Goal: Task Accomplishment & Management: Use online tool/utility

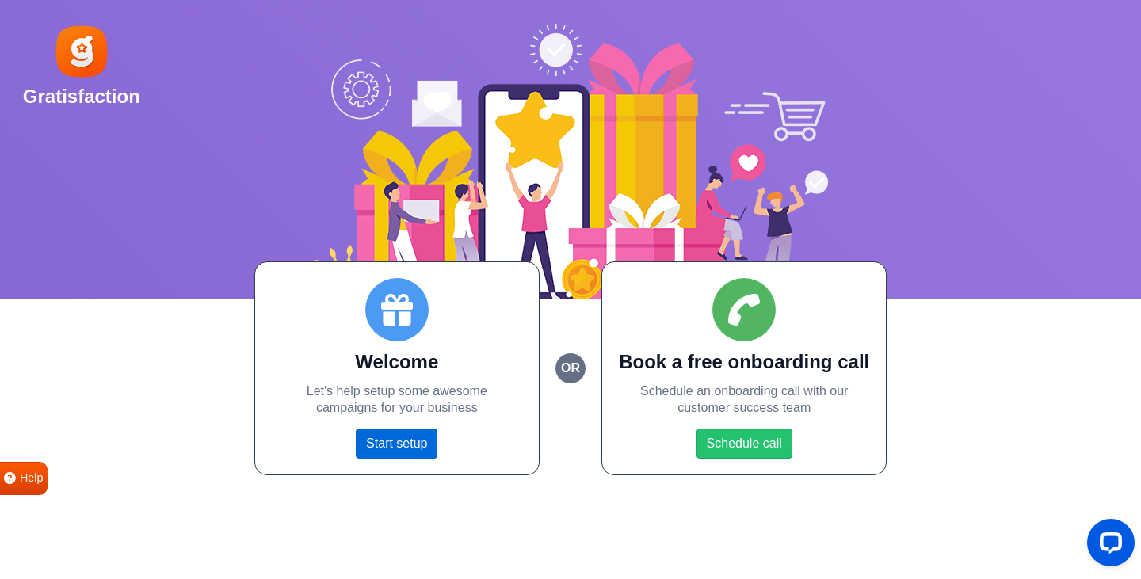
click at [402, 435] on link "Start setup" at bounding box center [397, 444] width 82 height 30
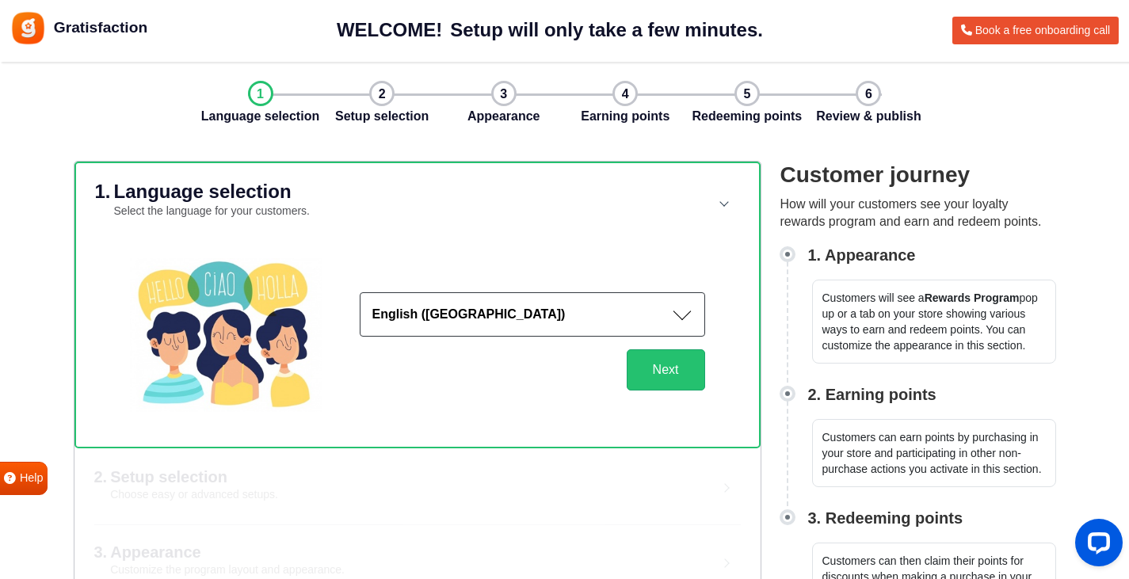
click at [474, 318] on button "English ([GEOGRAPHIC_DATA])" at bounding box center [532, 314] width 345 height 44
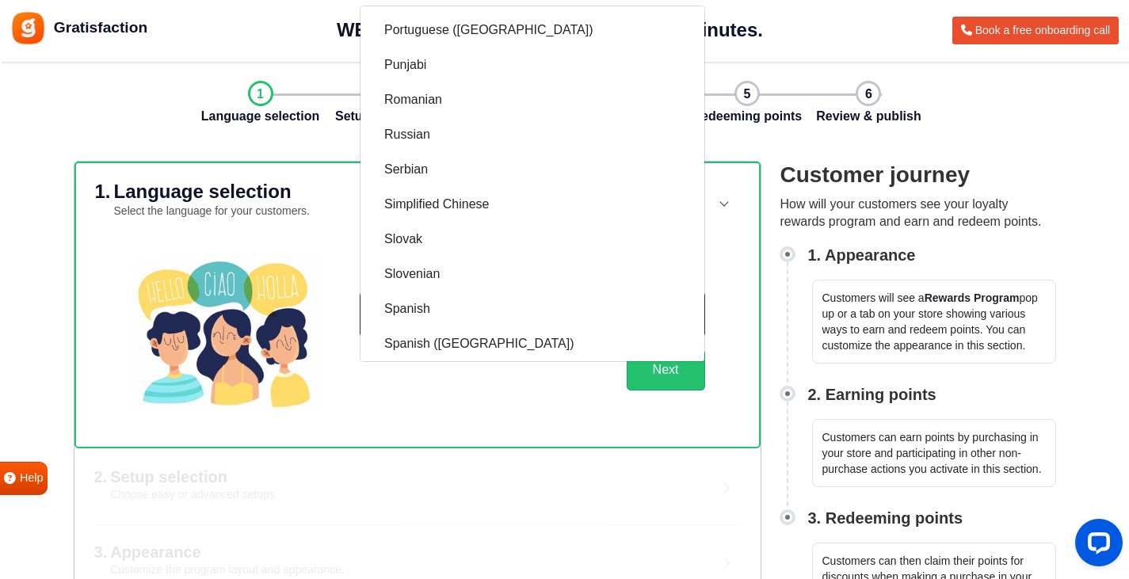
scroll to position [2060, 0]
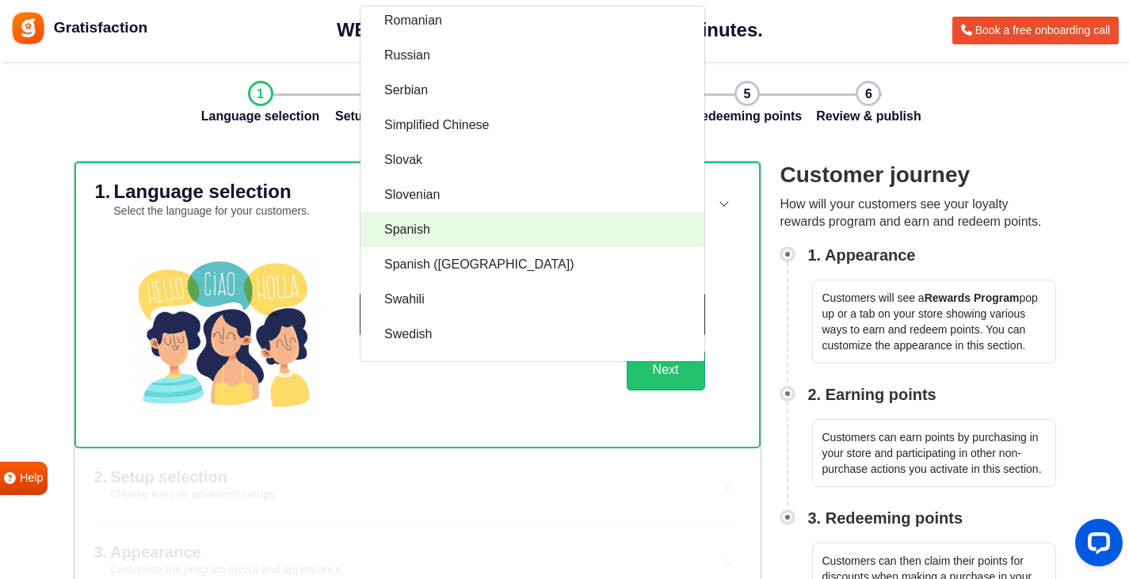
click at [415, 226] on span "Spanish" at bounding box center [407, 229] width 46 height 19
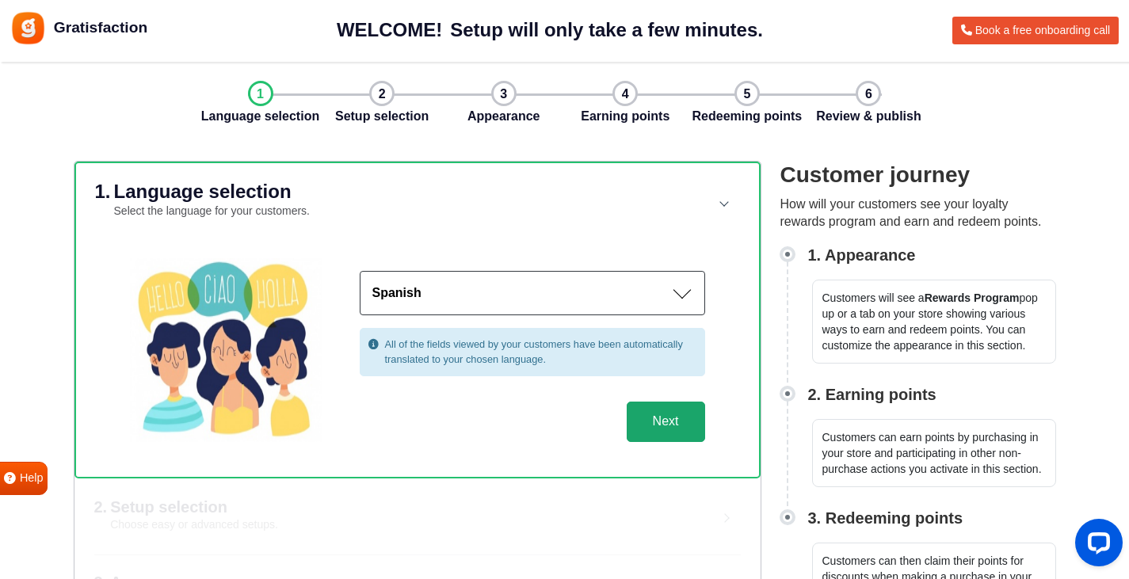
click at [672, 417] on button "Next" at bounding box center [666, 422] width 78 height 41
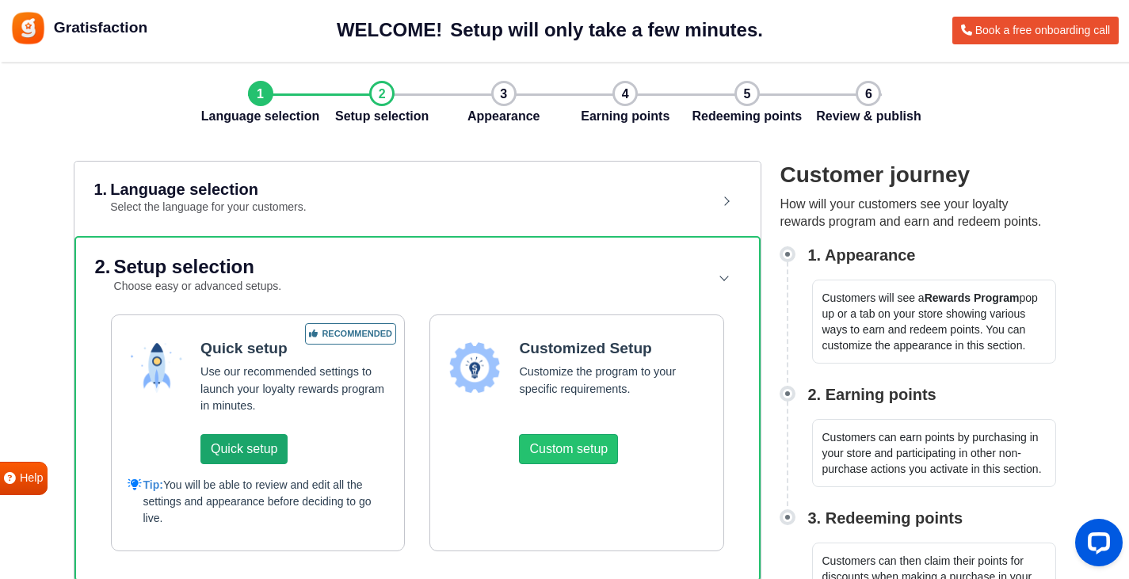
click at [254, 437] on button "Quick setup" at bounding box center [243, 449] width 87 height 30
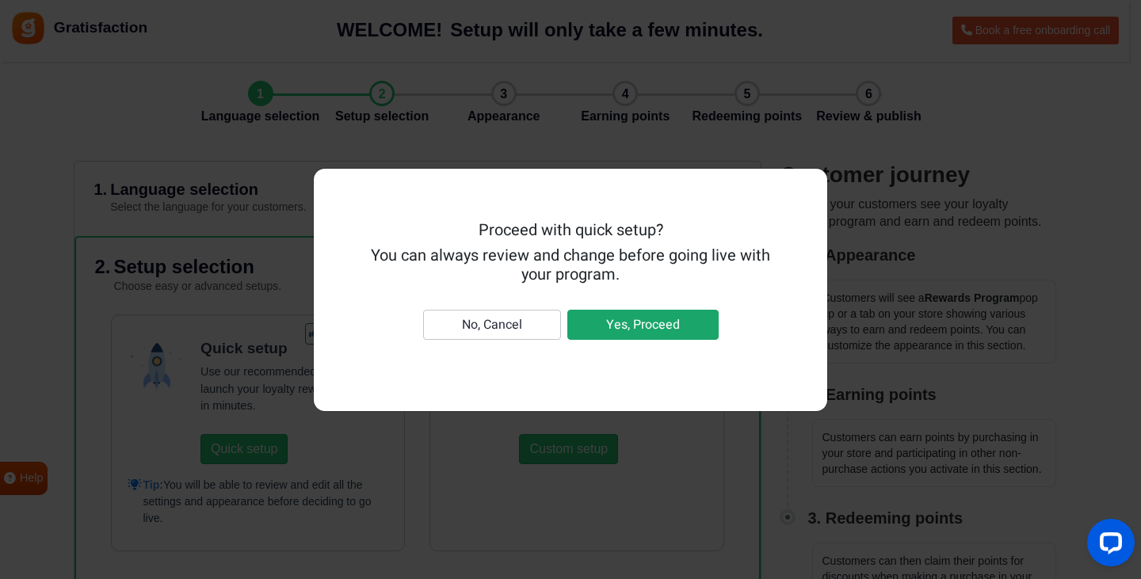
click at [639, 321] on button "Yes, Proceed" at bounding box center [642, 325] width 151 height 30
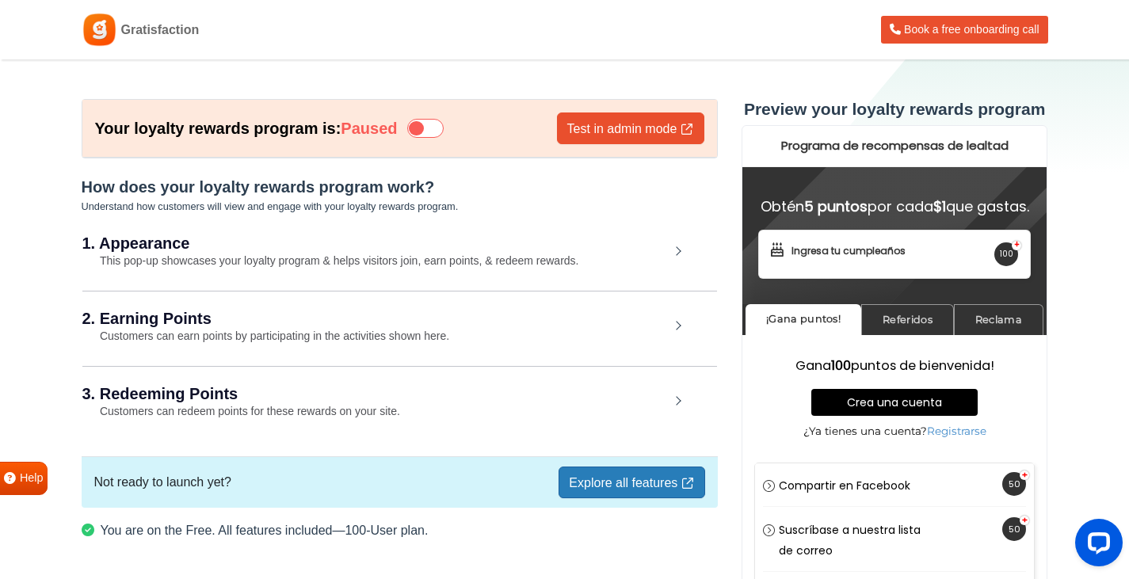
click at [443, 241] on h2 "1. Appearance" at bounding box center [375, 243] width 587 height 16
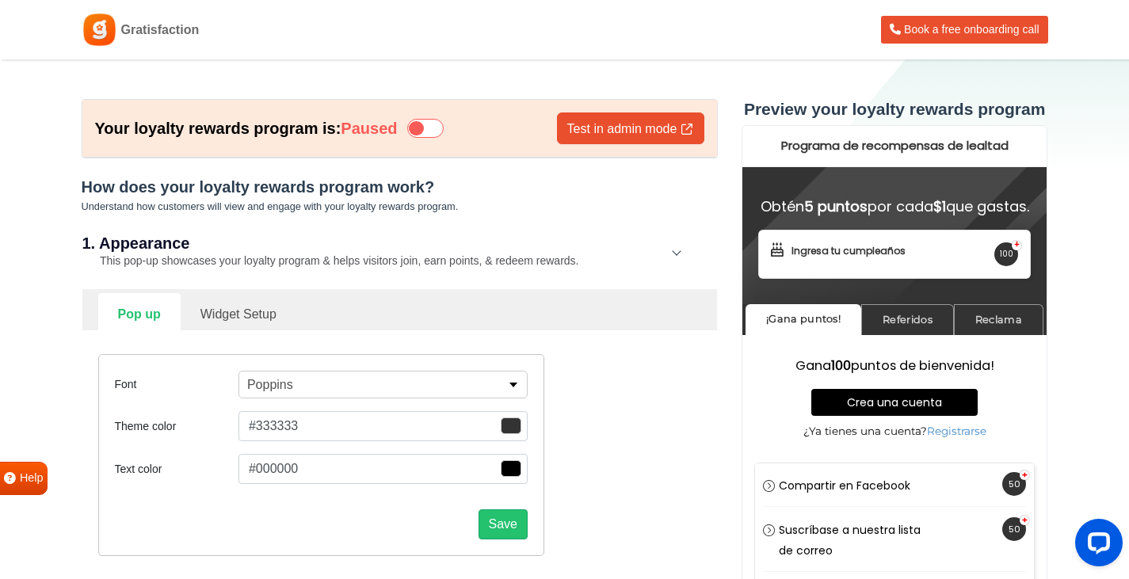
click at [440, 251] on div "1. Appearance This pop-up showcases your loyalty program & helps visitors join,…" at bounding box center [399, 252] width 635 height 73
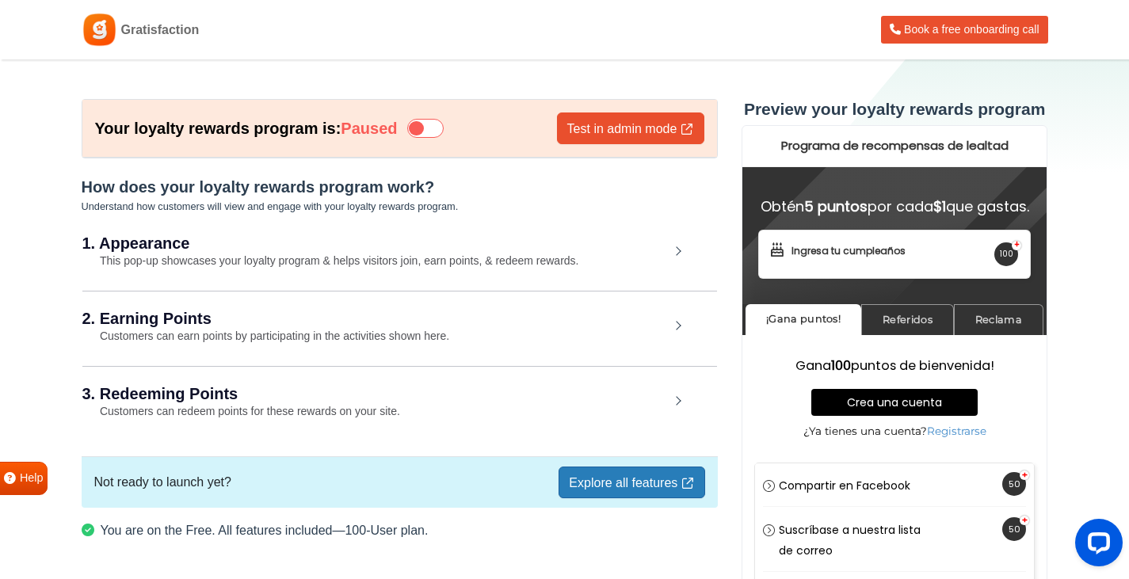
click at [393, 316] on h2 "2. Earning Points" at bounding box center [375, 319] width 587 height 16
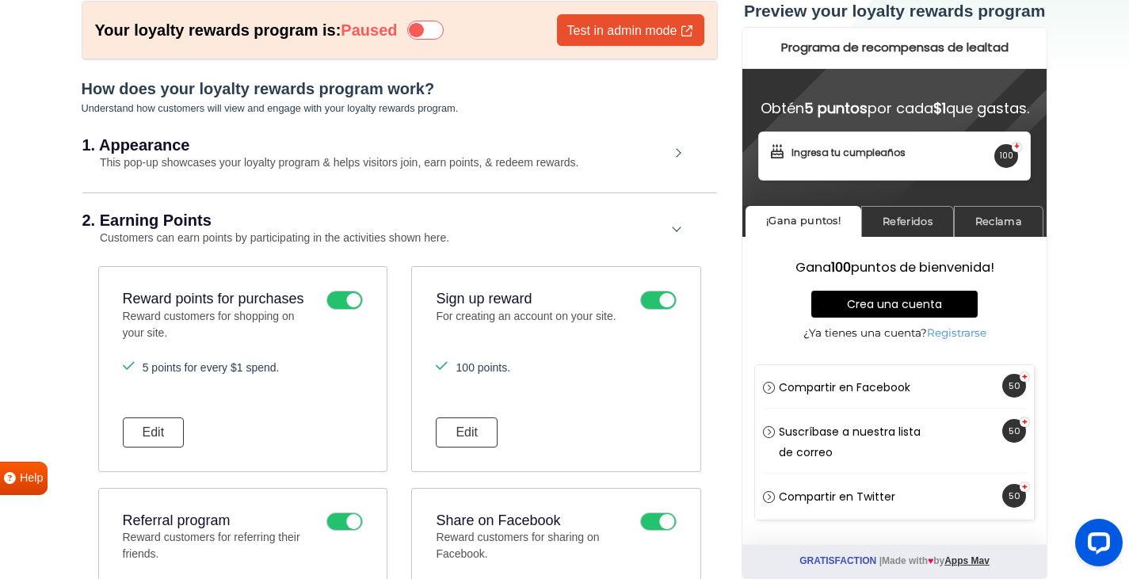
scroll to position [79, 0]
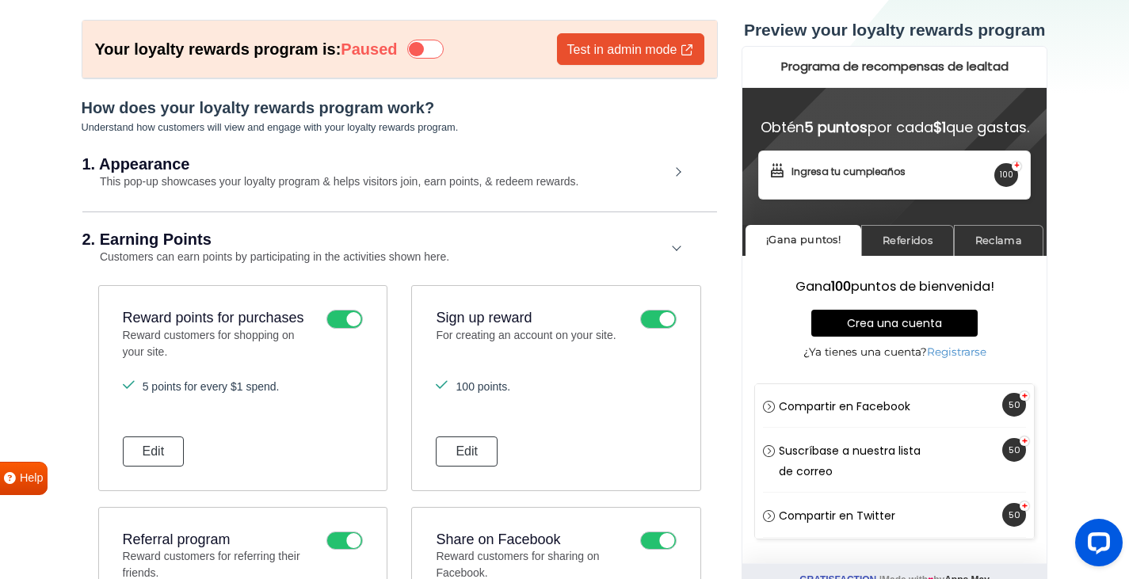
click at [367, 254] on small "Customers can earn points by participating in the activities shown here." at bounding box center [266, 256] width 368 height 13
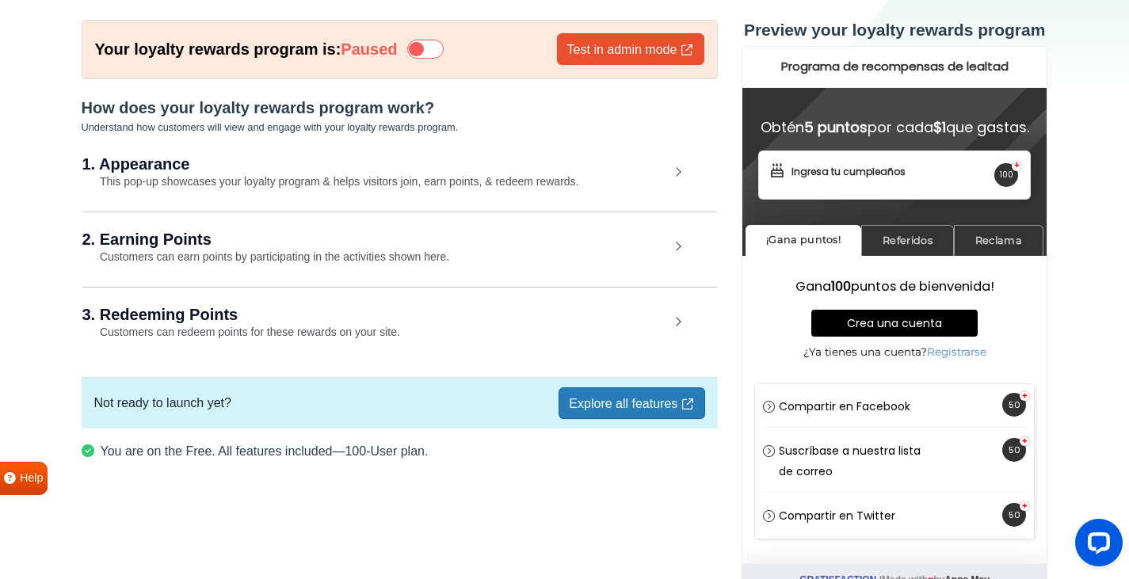
click at [353, 308] on h2 "3. Redeeming Points" at bounding box center [375, 315] width 587 height 16
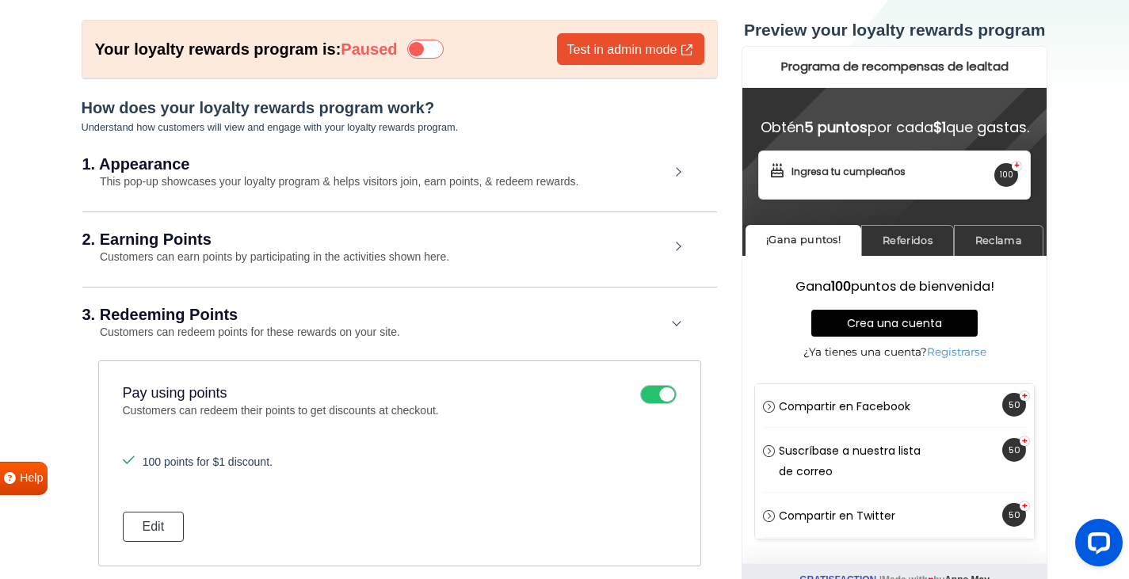
click at [363, 316] on h2 "3. Redeeming Points" at bounding box center [375, 315] width 587 height 16
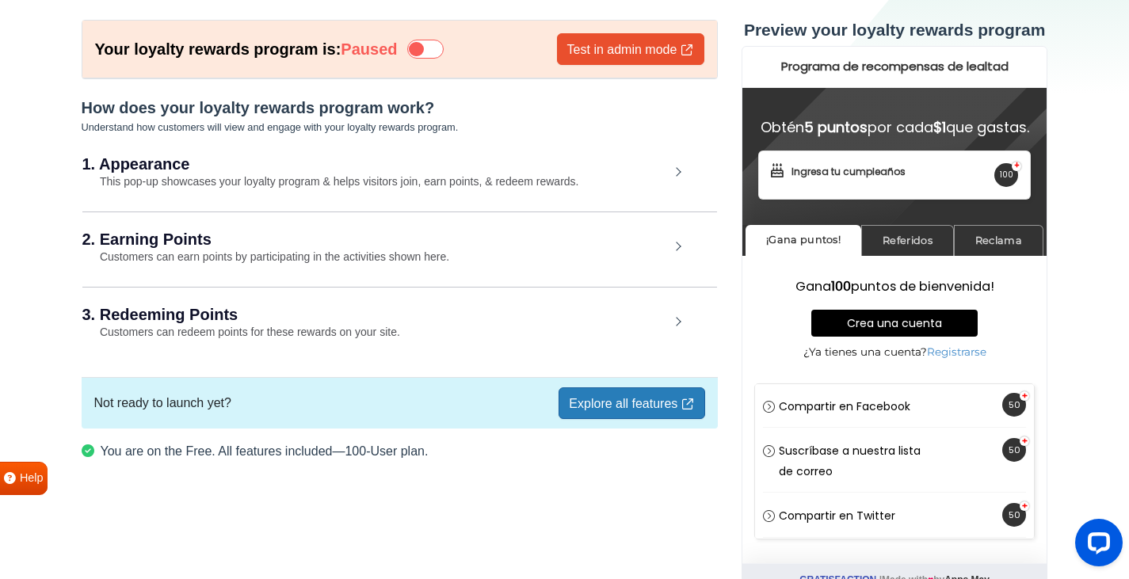
click at [417, 318] on h2 "3. Redeeming Points" at bounding box center [375, 315] width 587 height 16
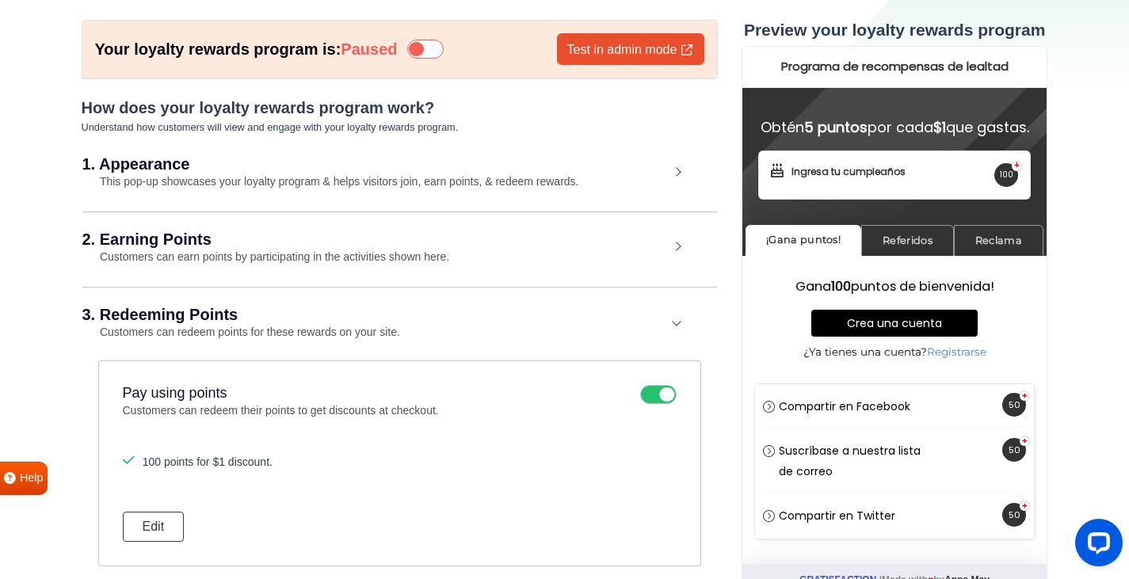
click at [226, 458] on li "100 points for $1 discount." at bounding box center [400, 462] width 554 height 17
click at [142, 512] on button "Edit" at bounding box center [154, 527] width 62 height 30
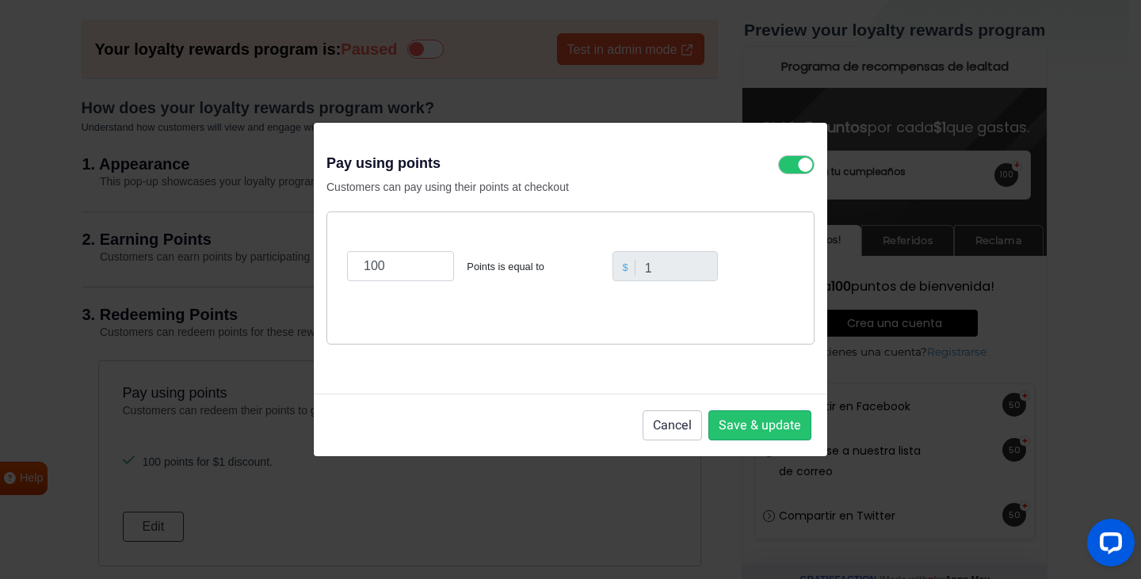
click at [624, 267] on div "$" at bounding box center [625, 267] width 19 height 15
click at [677, 426] on button "Cancel" at bounding box center [672, 425] width 59 height 30
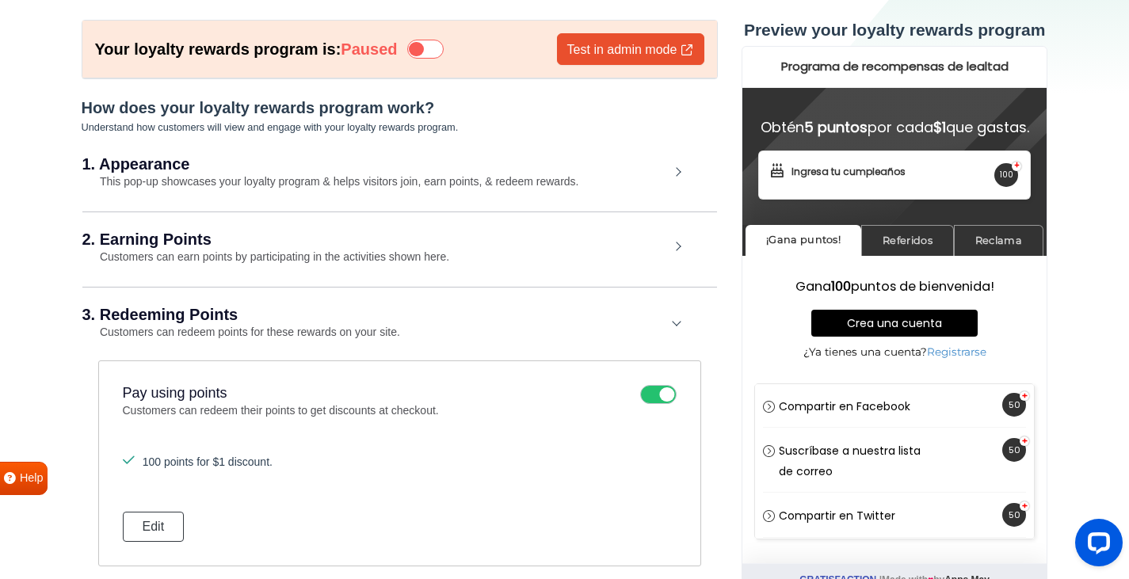
click at [444, 315] on h2 "3. Redeeming Points" at bounding box center [375, 315] width 587 height 16
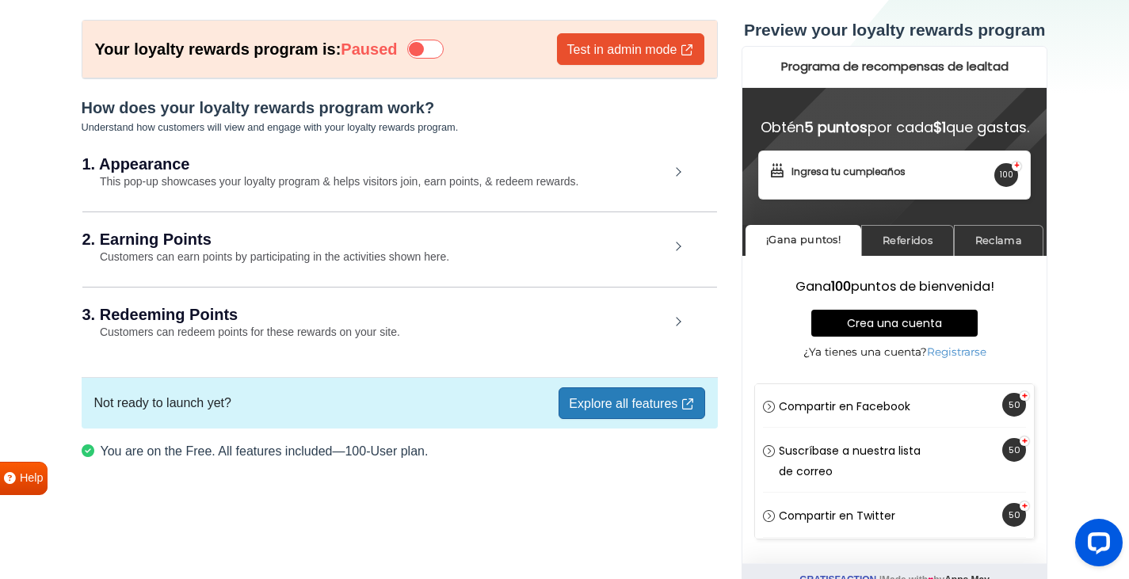
click at [440, 261] on small "Customers can earn points by participating in the activities shown here." at bounding box center [266, 256] width 368 height 13
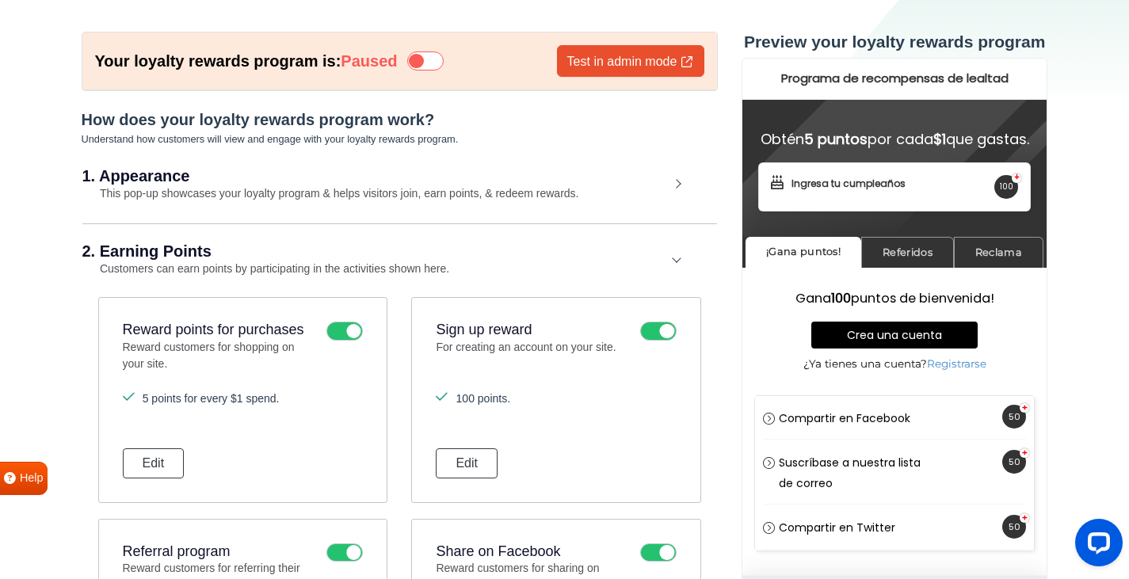
scroll to position [67, 0]
click at [393, 246] on h2 "2. Earning Points" at bounding box center [375, 251] width 587 height 16
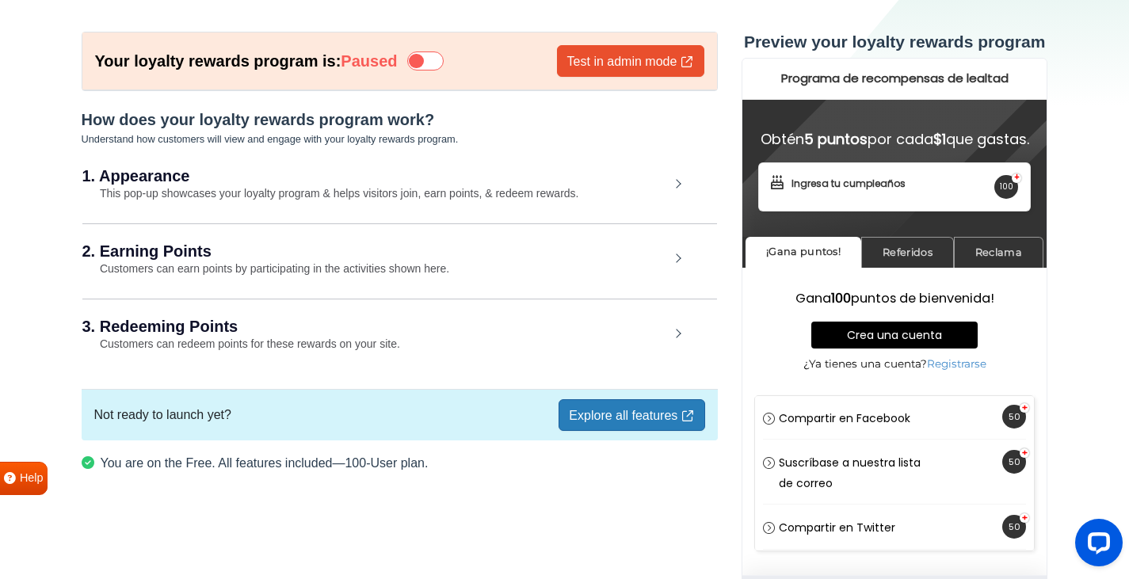
scroll to position [52, 0]
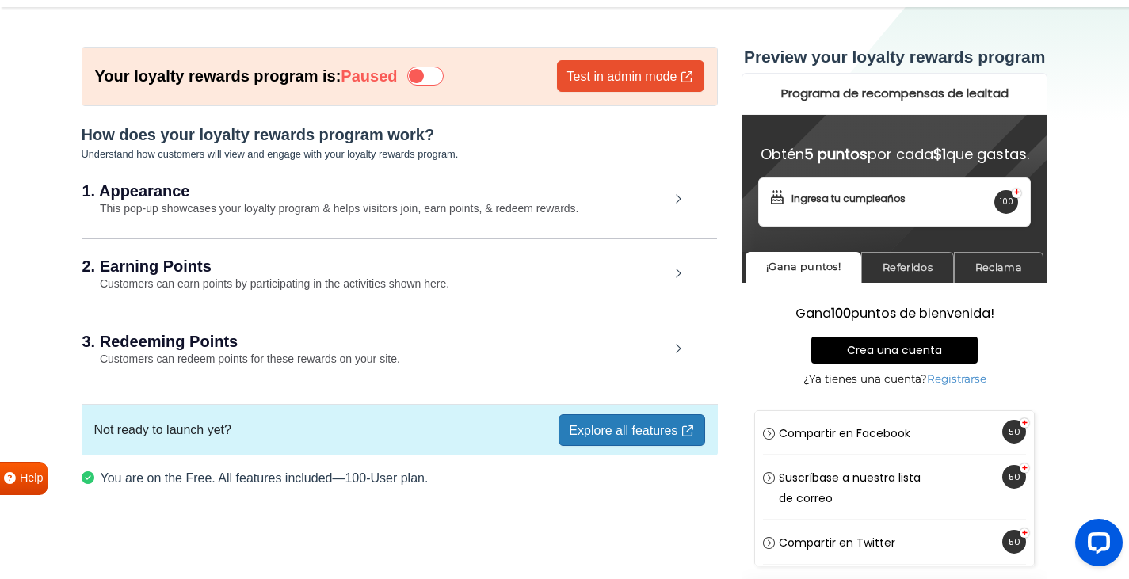
click at [276, 363] on small "Customers can redeem points for these rewards on your site." at bounding box center [241, 359] width 318 height 13
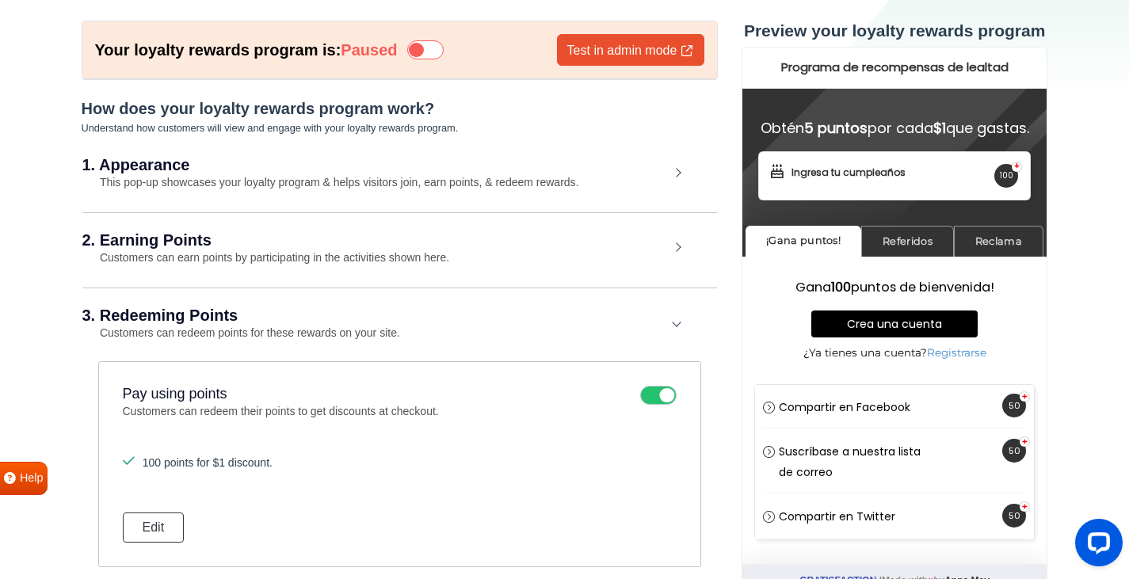
scroll to position [0, 0]
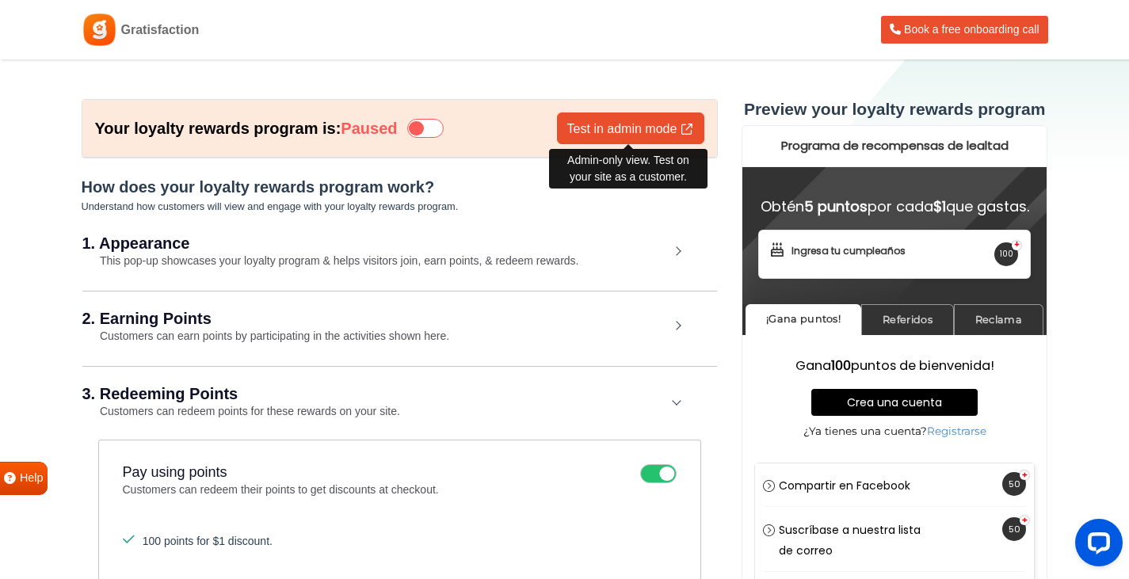
click at [582, 131] on link "Test in admin mode" at bounding box center [630, 129] width 147 height 32
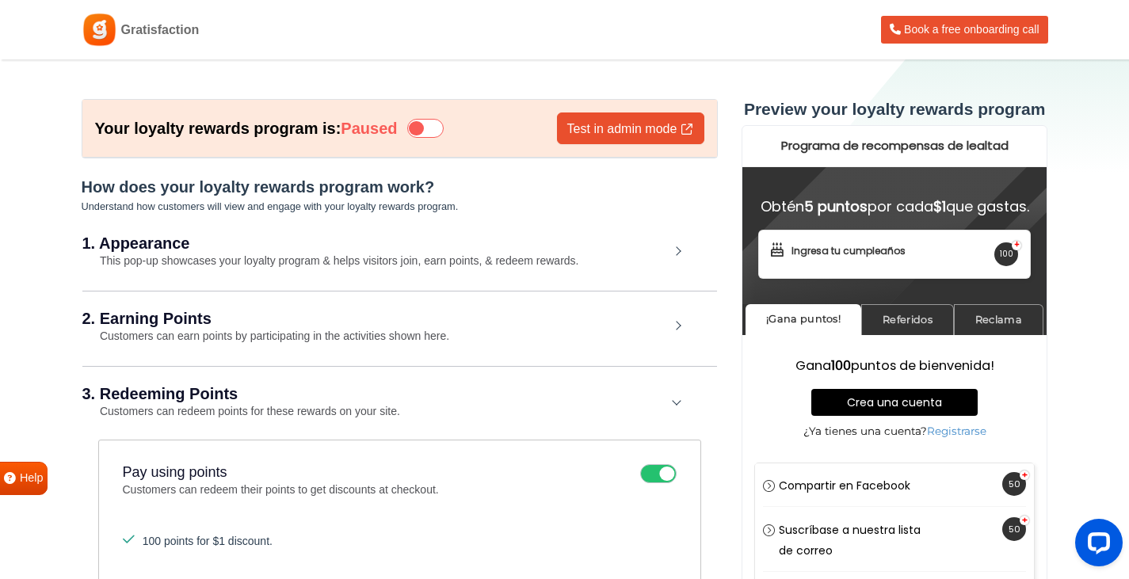
click at [430, 129] on icon at bounding box center [425, 128] width 36 height 19
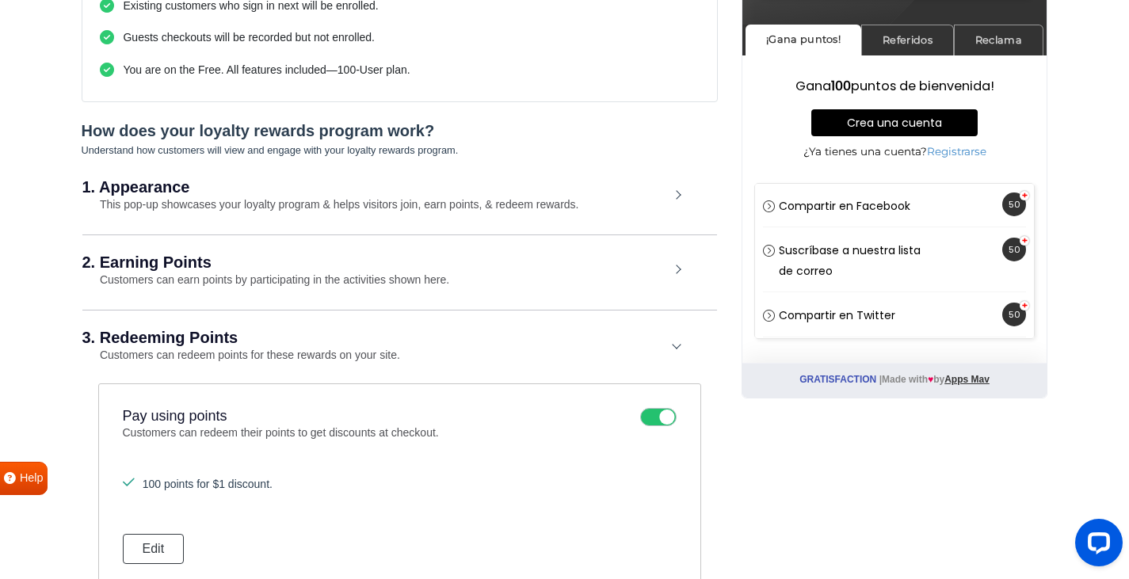
scroll to position [79, 0]
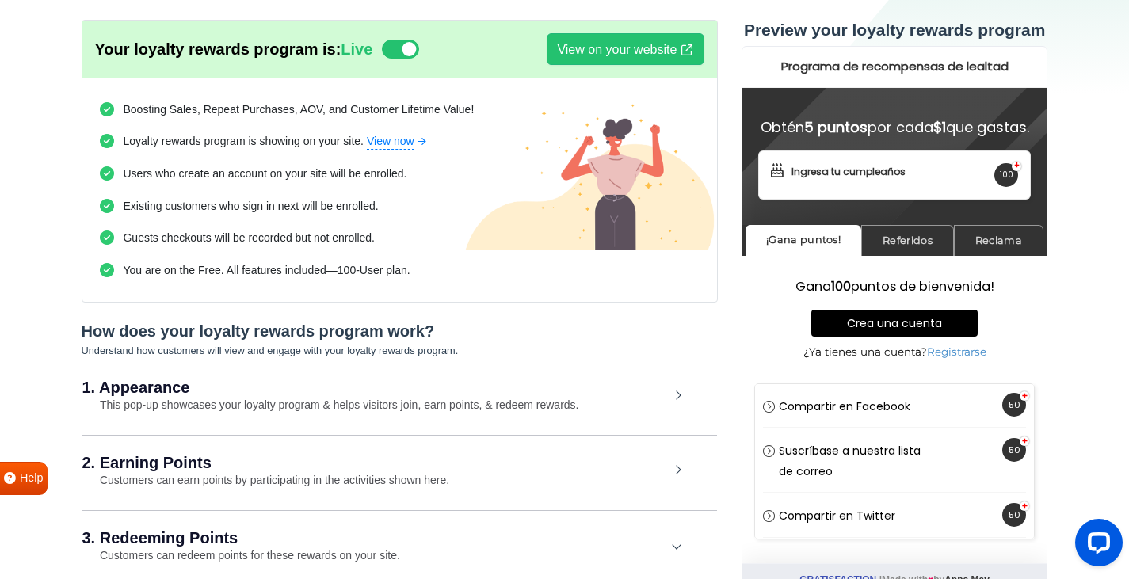
click at [198, 388] on h2 "1. Appearance" at bounding box center [375, 387] width 587 height 16
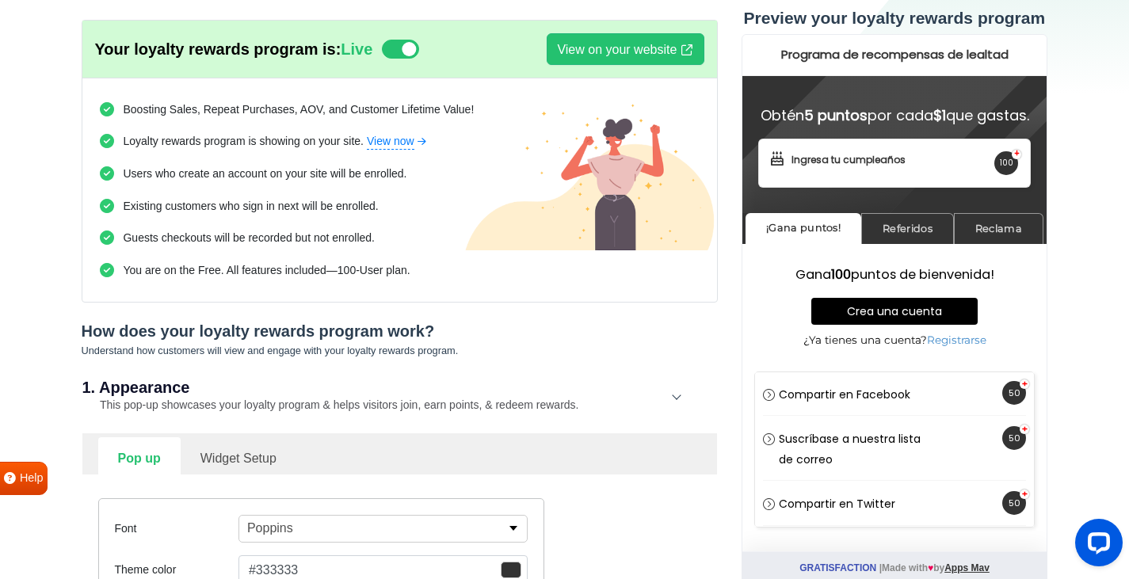
scroll to position [317, 0]
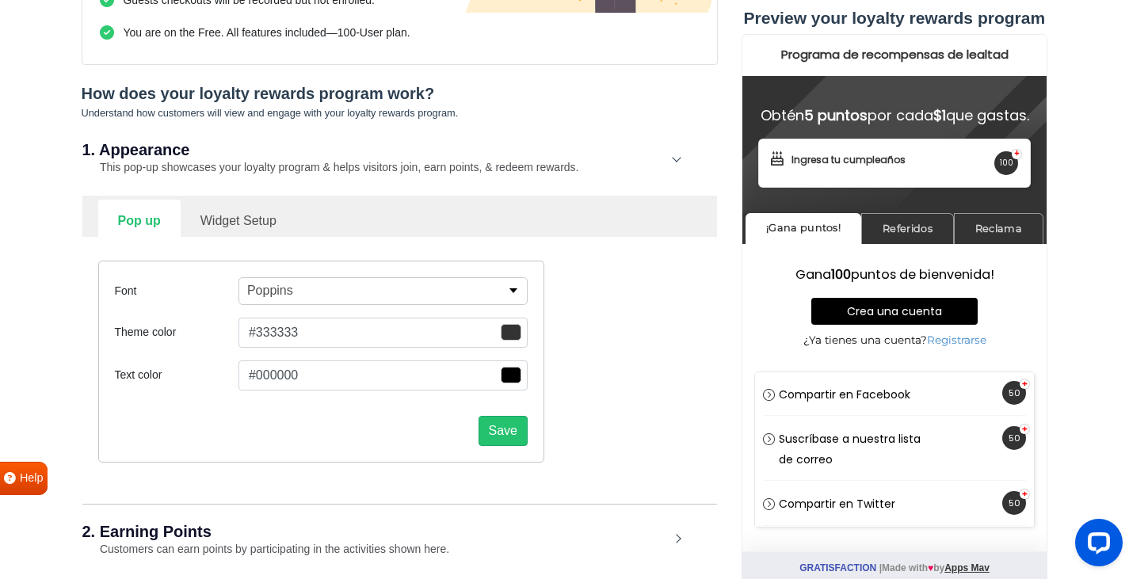
click at [231, 223] on link "Widget Setup" at bounding box center [239, 219] width 116 height 39
select select "right"
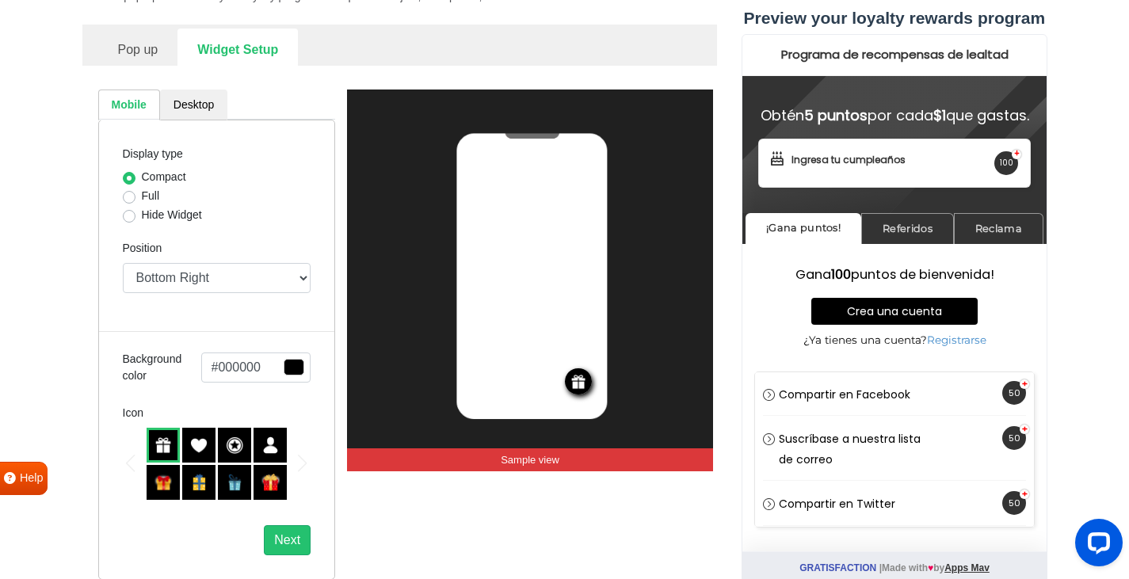
scroll to position [634, 0]
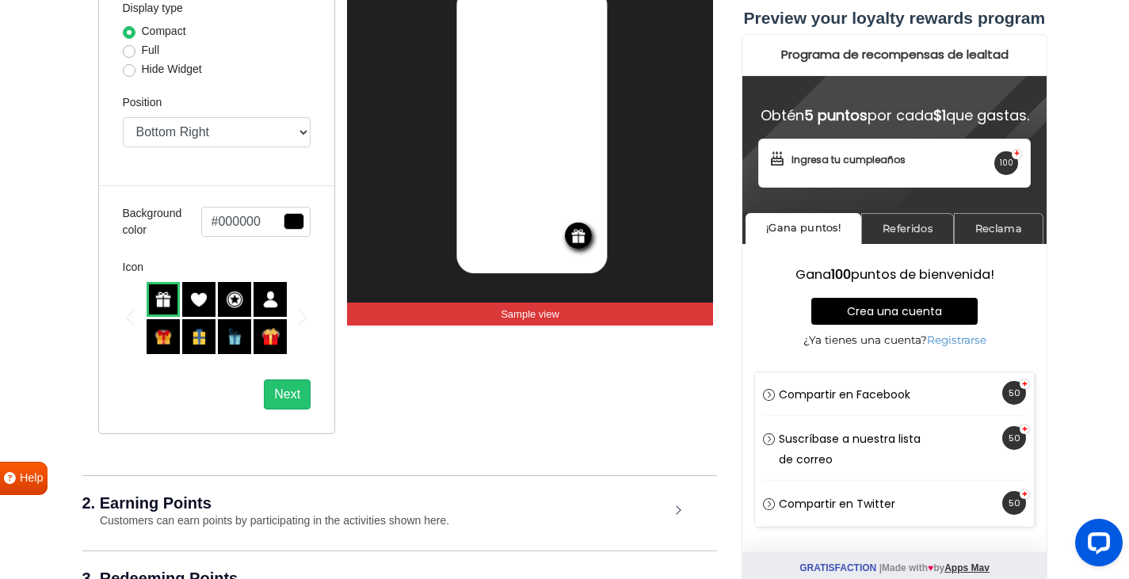
click at [267, 337] on img at bounding box center [269, 336] width 17 height 17
click at [269, 341] on img at bounding box center [269, 336] width 17 height 17
click at [163, 305] on img at bounding box center [162, 299] width 17 height 17
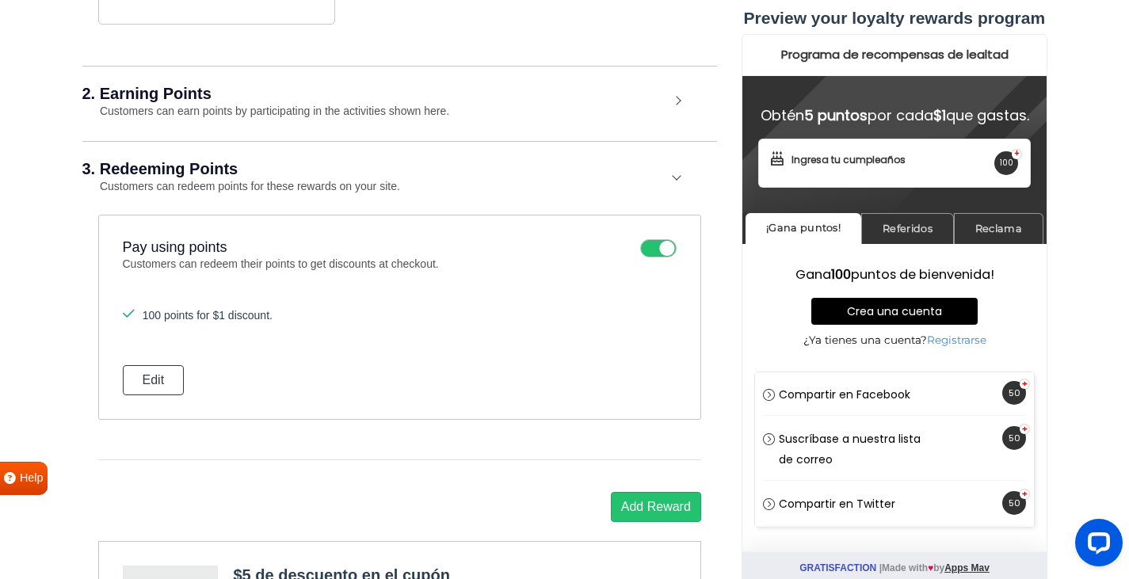
scroll to position [953, 0]
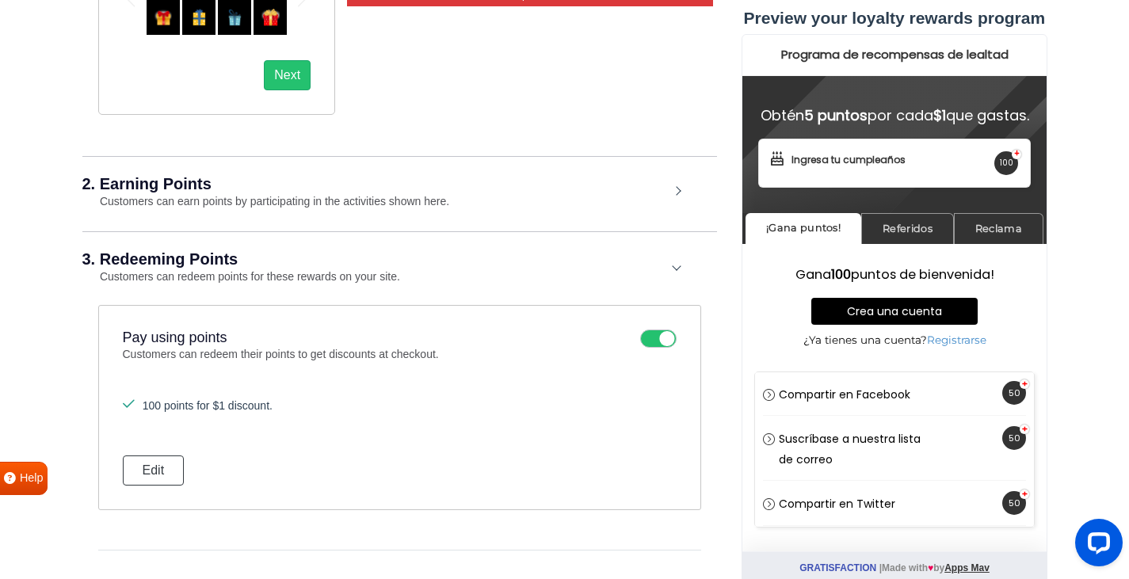
click at [183, 177] on h2 "2. Earning Points" at bounding box center [375, 184] width 587 height 16
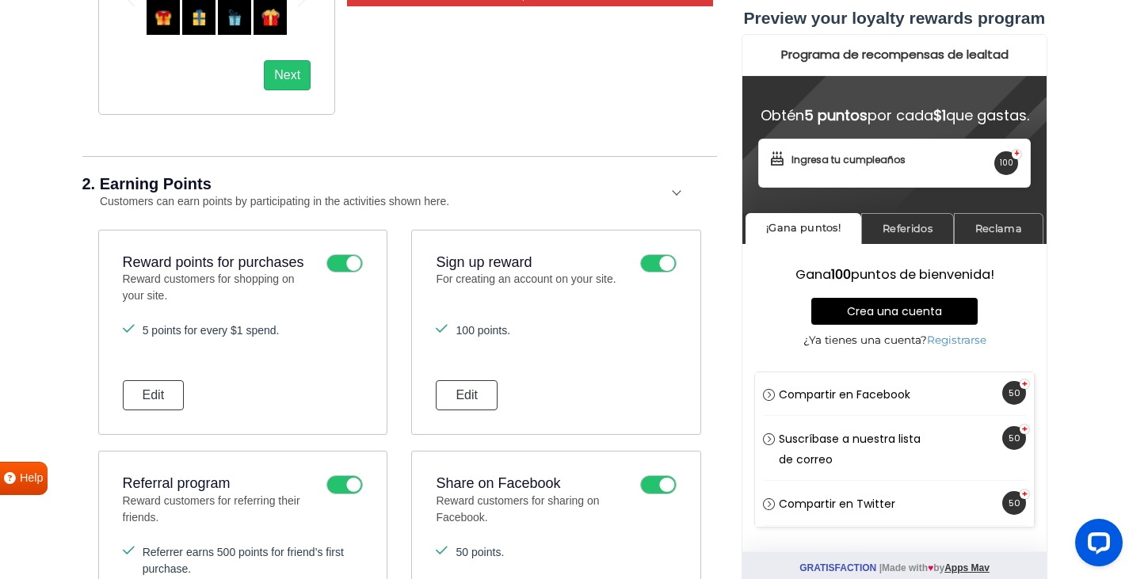
click at [184, 189] on h2 "2. Earning Points" at bounding box center [375, 184] width 587 height 16
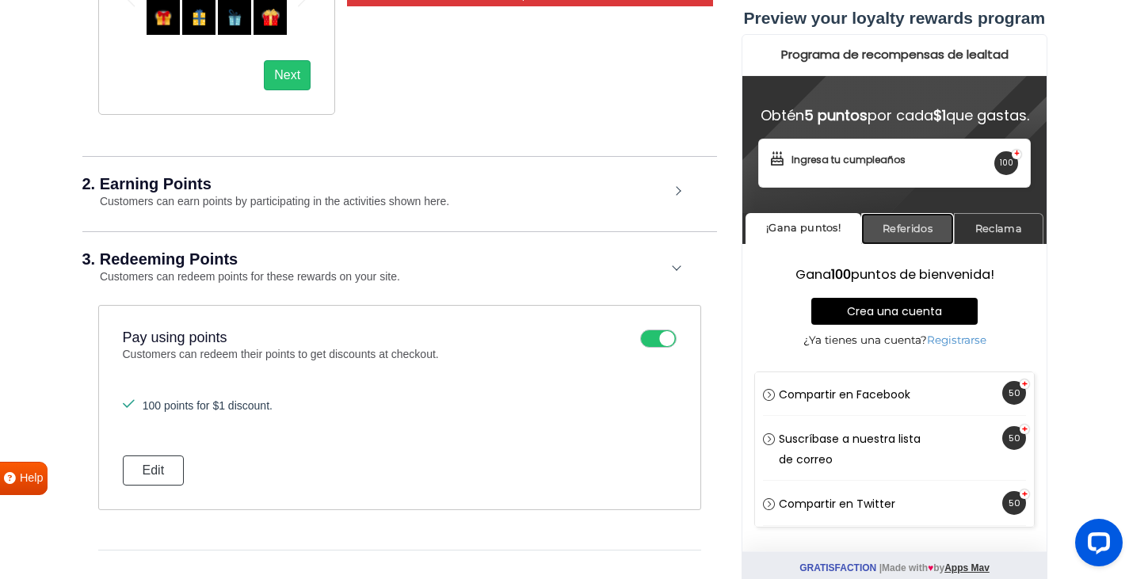
drag, startPoint x: 869, startPoint y: 232, endPoint x: 875, endPoint y: 239, distance: 9.0
click at [870, 232] on link "Referidos" at bounding box center [906, 228] width 93 height 31
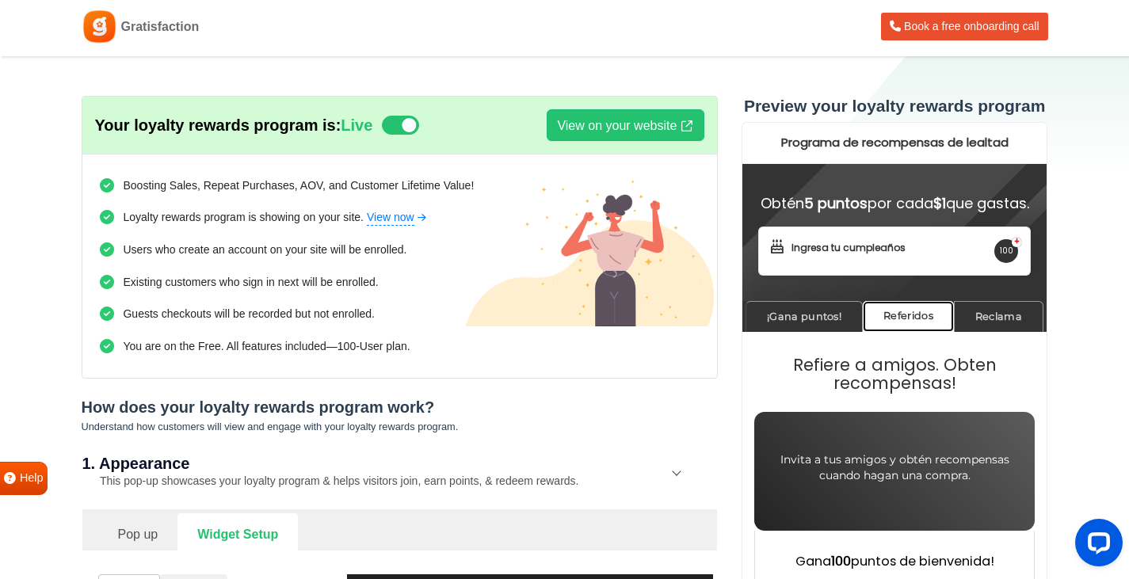
scroll to position [0, 0]
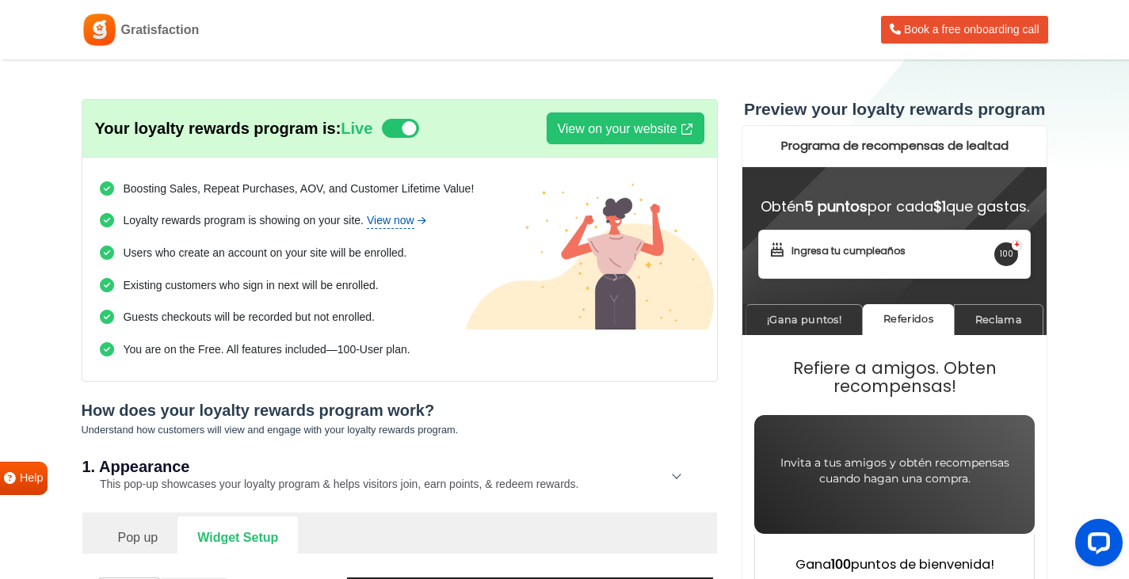
click at [377, 219] on link "View now" at bounding box center [397, 220] width 61 height 17
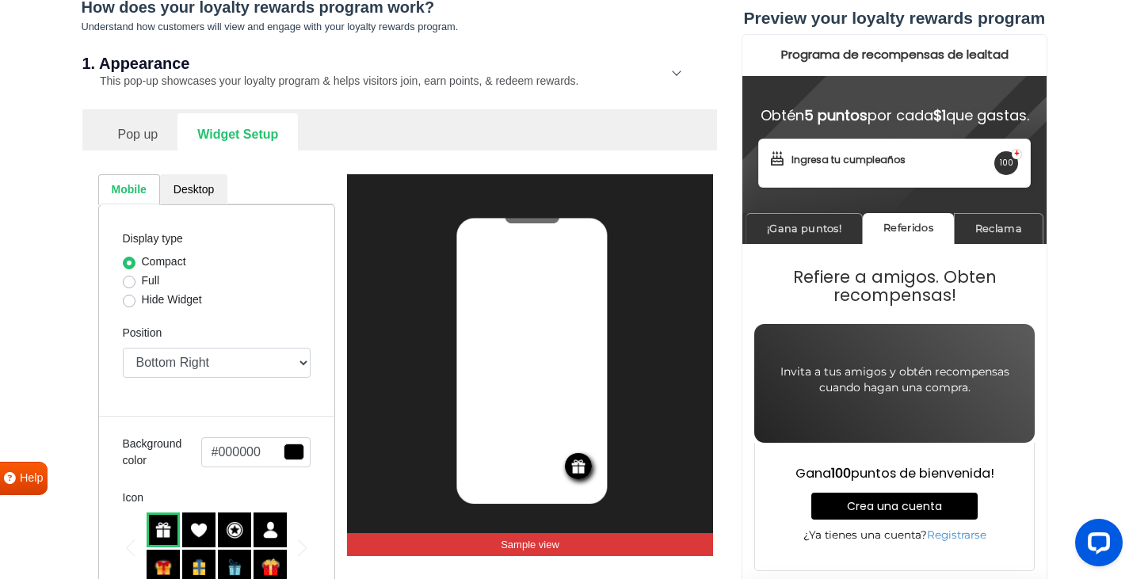
scroll to position [475, 0]
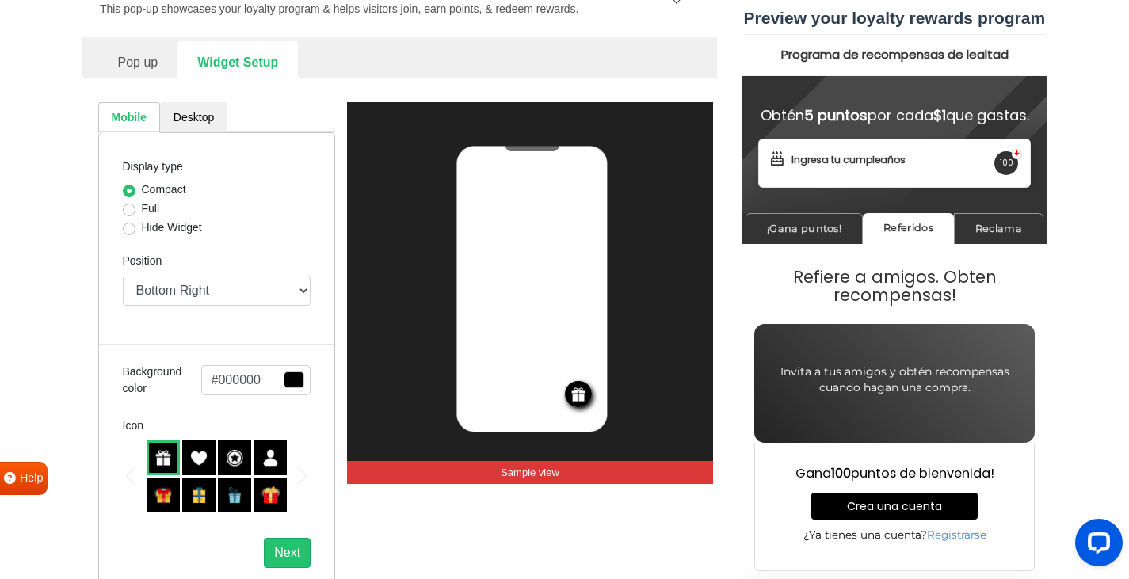
click at [139, 208] on div "Full" at bounding box center [217, 209] width 189 height 19
click at [142, 209] on label "Full" at bounding box center [151, 208] width 18 height 17
click at [130, 209] on input "Full" at bounding box center [129, 208] width 13 height 16
radio input "true"
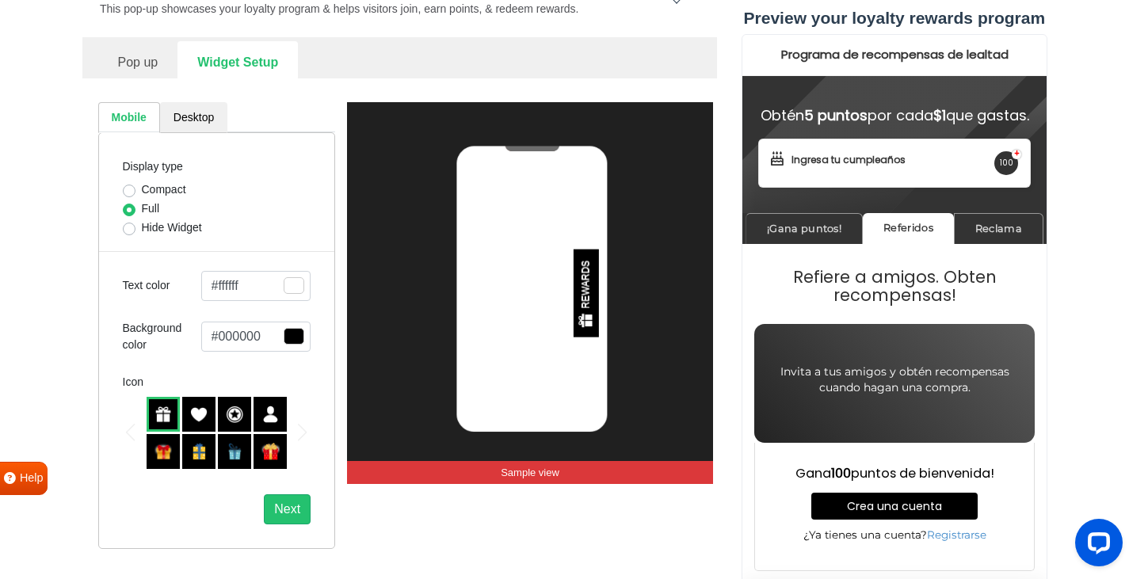
click at [142, 187] on label "Compact" at bounding box center [164, 189] width 44 height 17
click at [130, 187] on input "Compact" at bounding box center [129, 189] width 13 height 16
radio input "true"
select select "right"
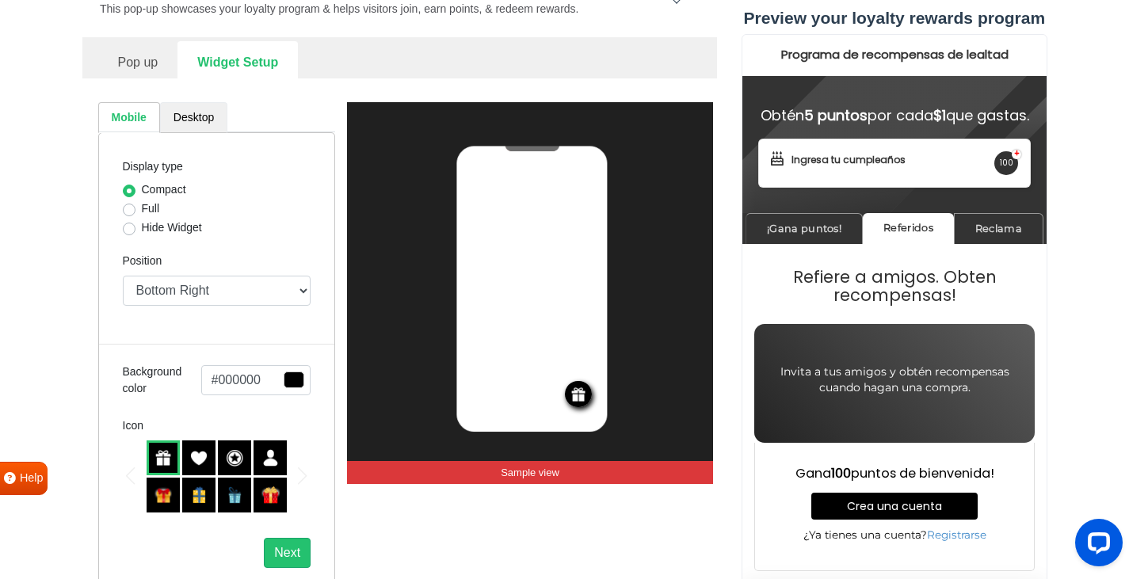
click at [206, 113] on link "Desktop" at bounding box center [193, 117] width 67 height 31
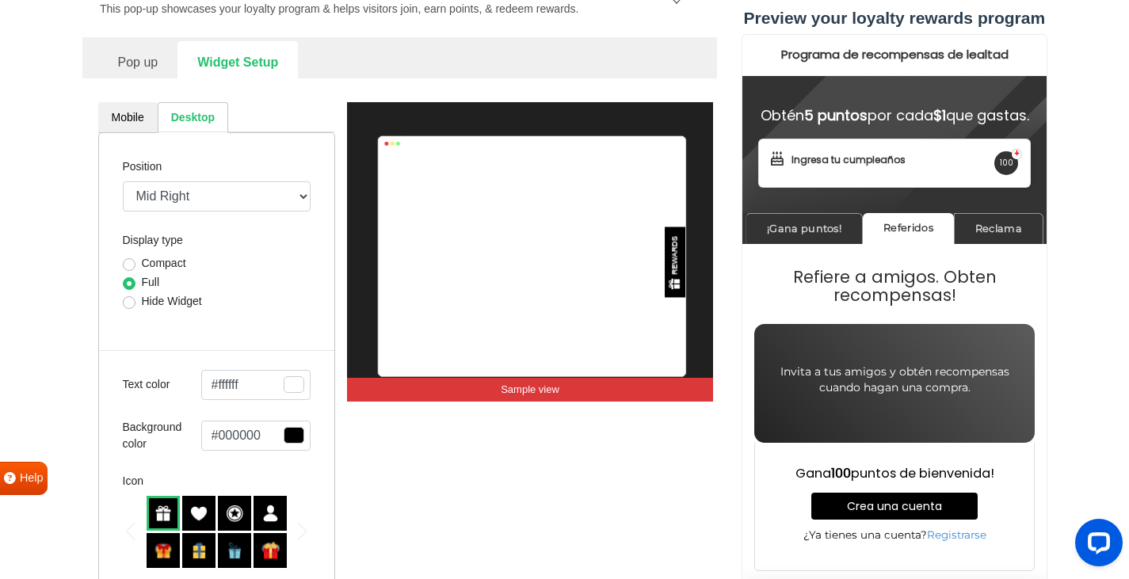
click at [142, 266] on label "Compact" at bounding box center [164, 263] width 44 height 17
click at [132, 266] on input "Compact" at bounding box center [129, 263] width 13 height 16
radio input "true"
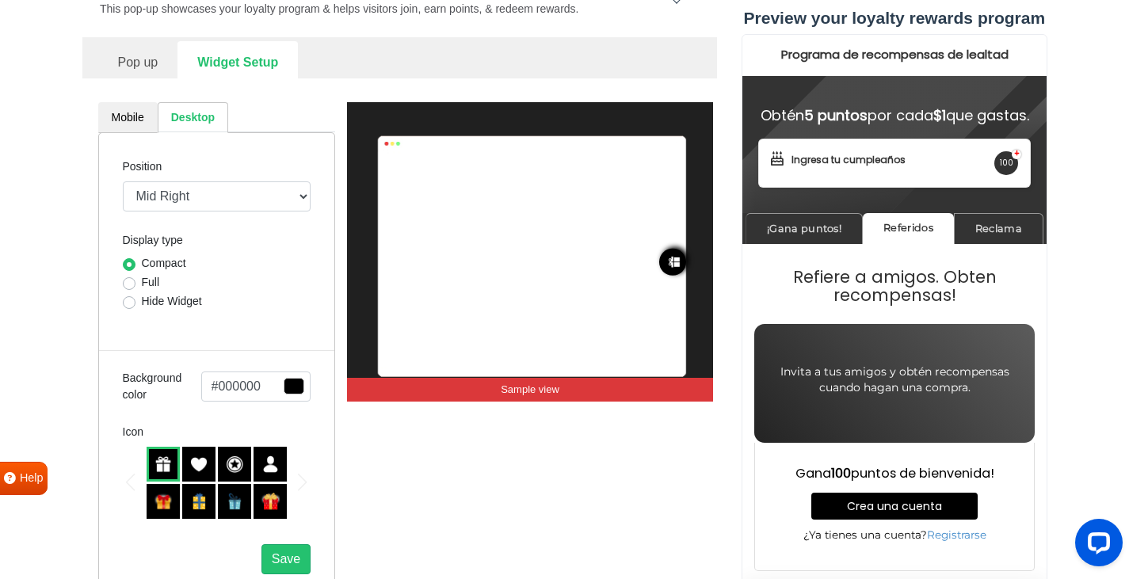
click at [142, 298] on label "Hide Widget" at bounding box center [172, 301] width 60 height 17
click at [124, 298] on input "Hide Widget" at bounding box center [129, 301] width 13 height 16
radio input "true"
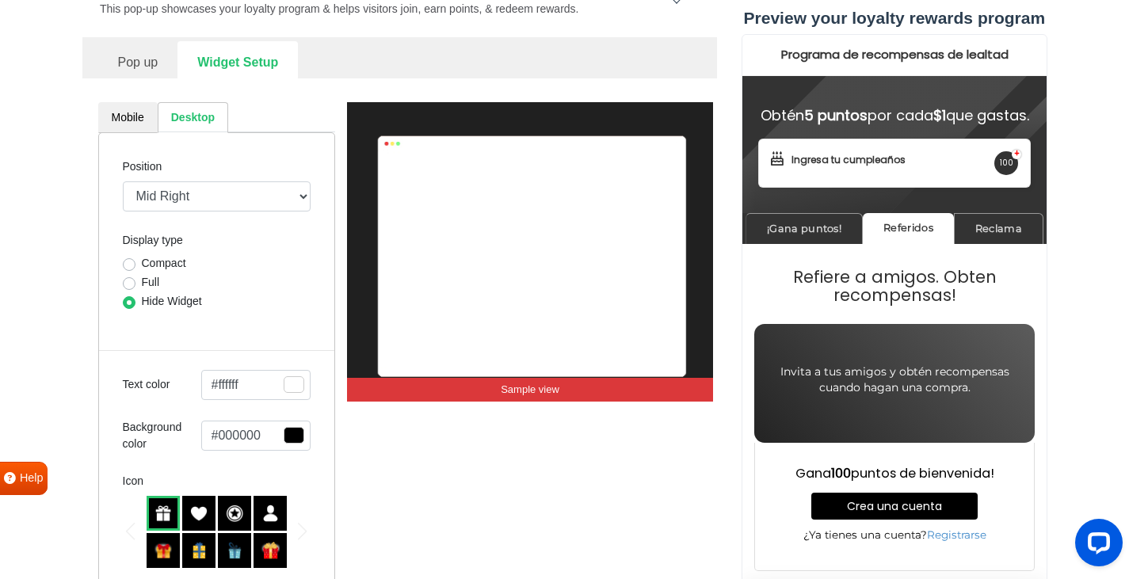
click at [142, 284] on label "Full" at bounding box center [151, 282] width 18 height 17
click at [124, 284] on input "Full" at bounding box center [129, 282] width 13 height 16
radio input "true"
click at [132, 255] on div "Display type Compact Full Hide Widget" at bounding box center [217, 272] width 189 height 82
click at [142, 265] on label "Compact" at bounding box center [164, 263] width 44 height 17
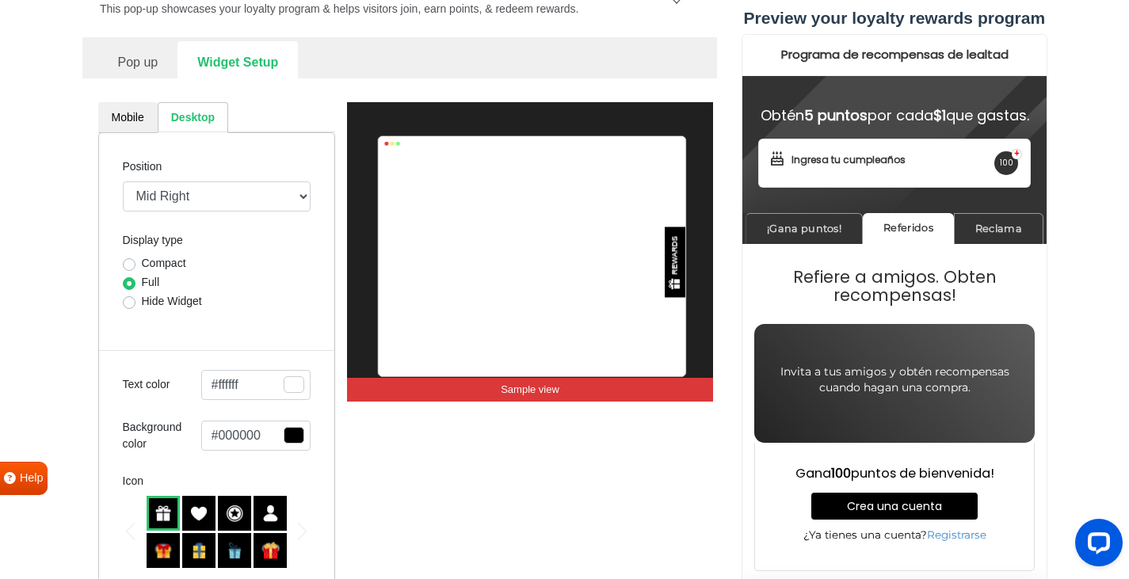
click at [132, 265] on input "Compact" at bounding box center [129, 263] width 13 height 16
radio input "true"
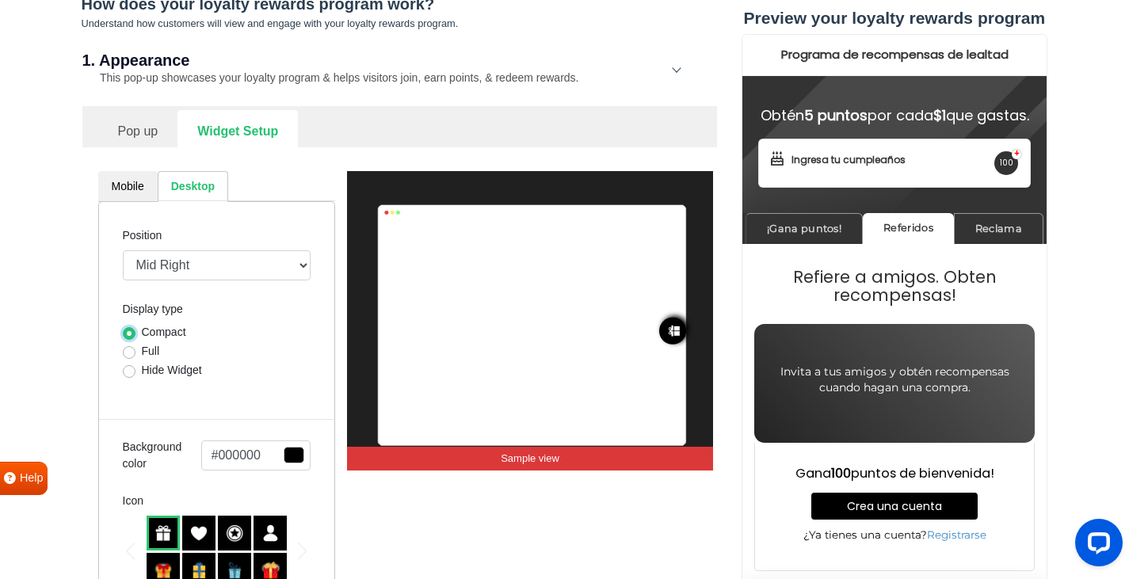
scroll to position [396, 0]
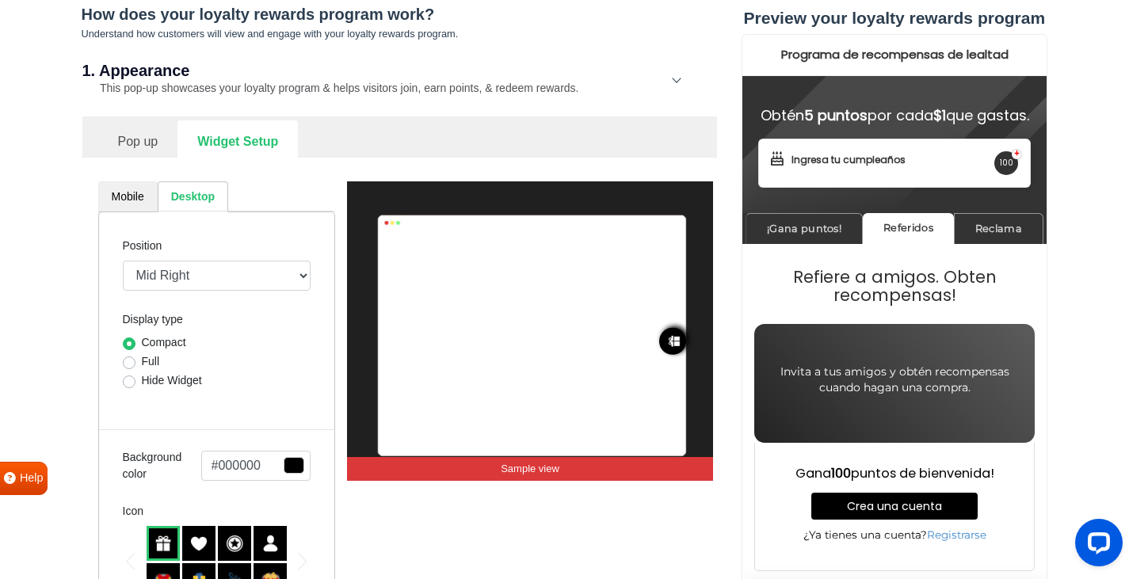
click at [130, 208] on link "Mobile" at bounding box center [127, 196] width 59 height 31
select select "right"
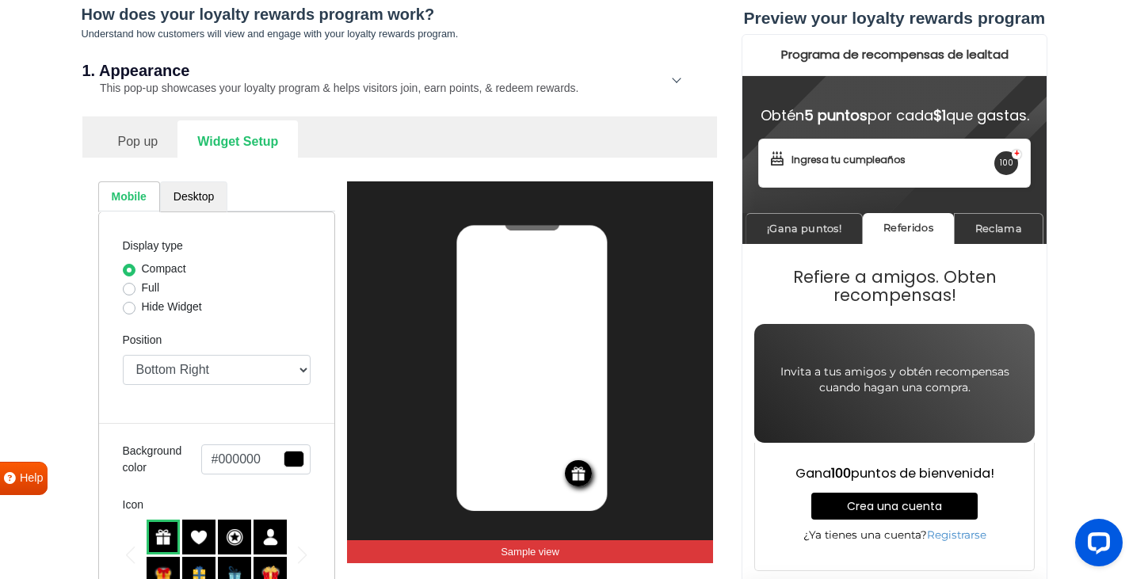
click at [183, 188] on link "Desktop" at bounding box center [193, 196] width 67 height 31
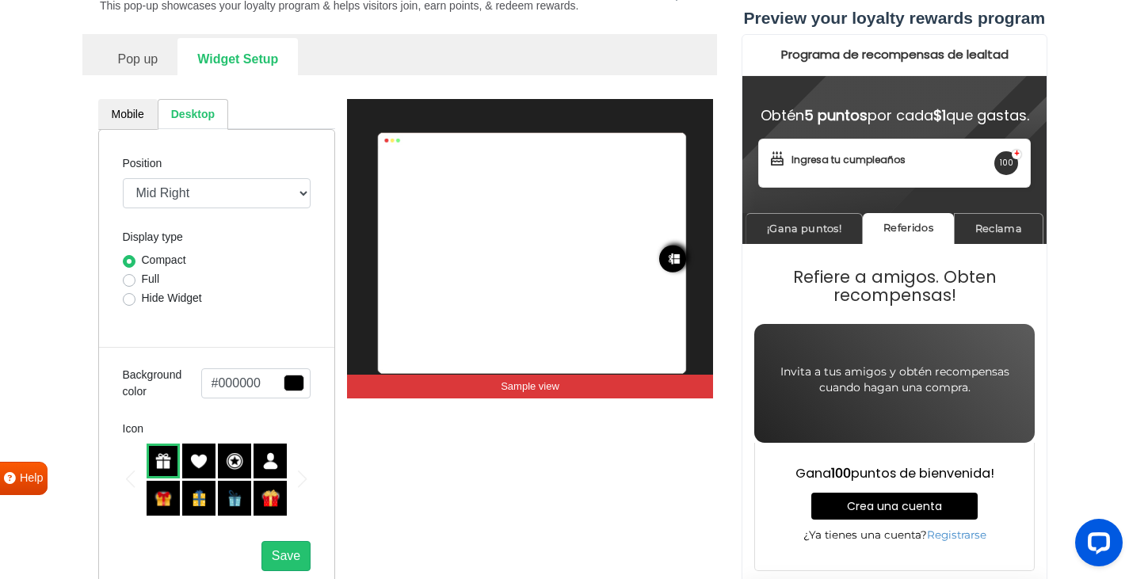
scroll to position [555, 0]
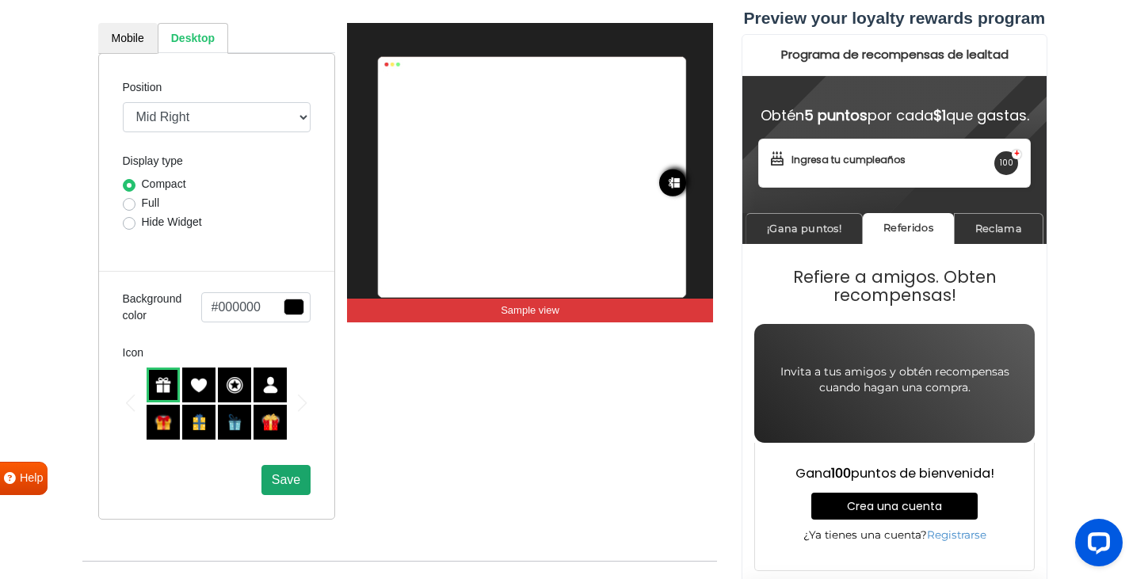
click at [272, 479] on span "Save" at bounding box center [286, 479] width 29 height 13
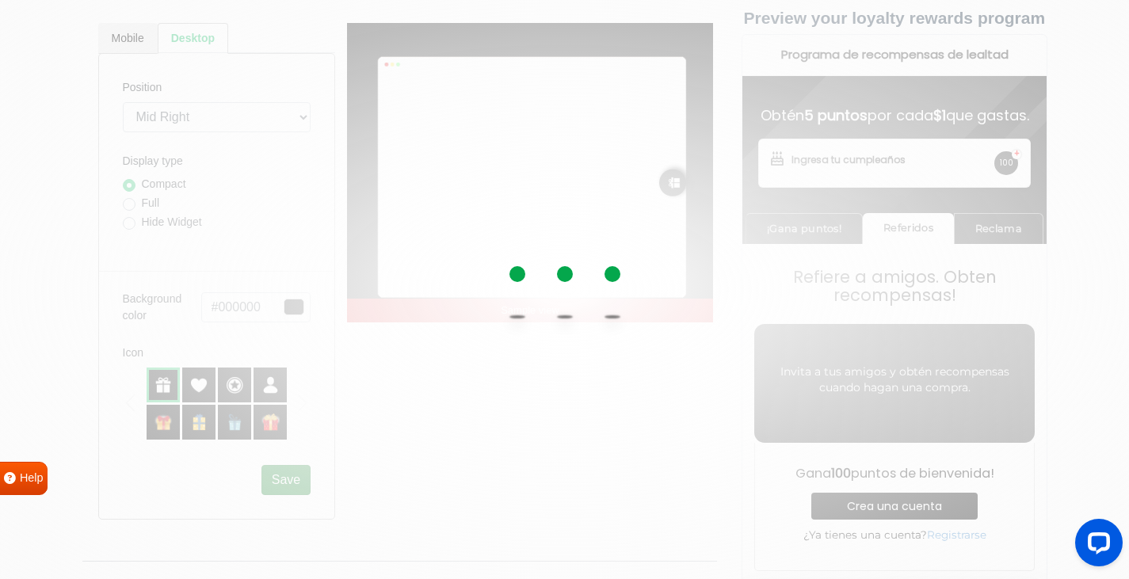
scroll to position [396, 0]
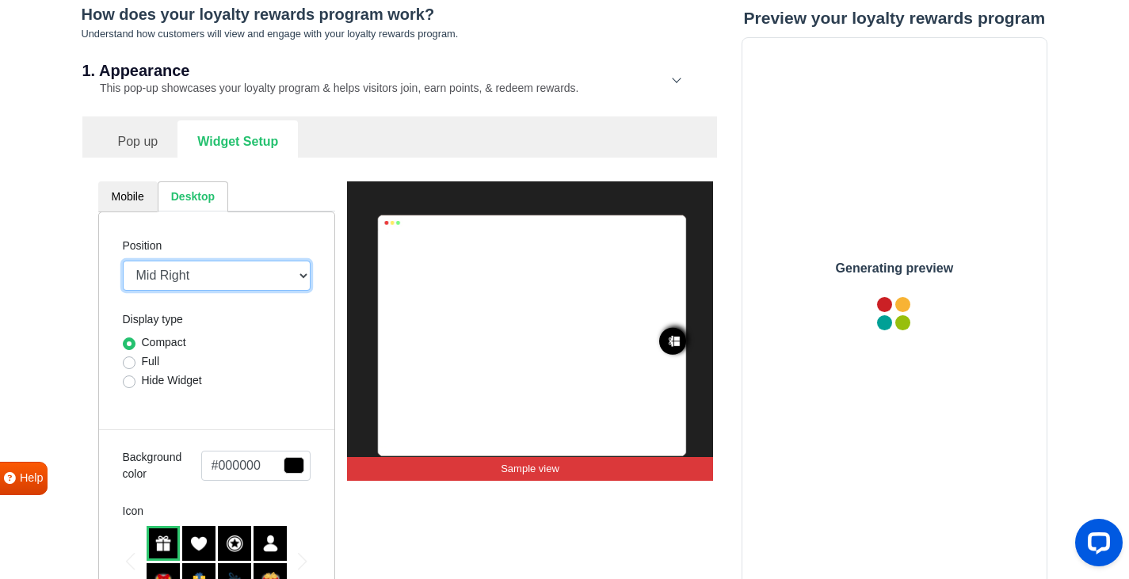
click at [254, 284] on select "Mid Right Mid Left Top Bar Top Left Top Right Top Center Bottom Bar Bottom Left…" at bounding box center [217, 276] width 189 height 30
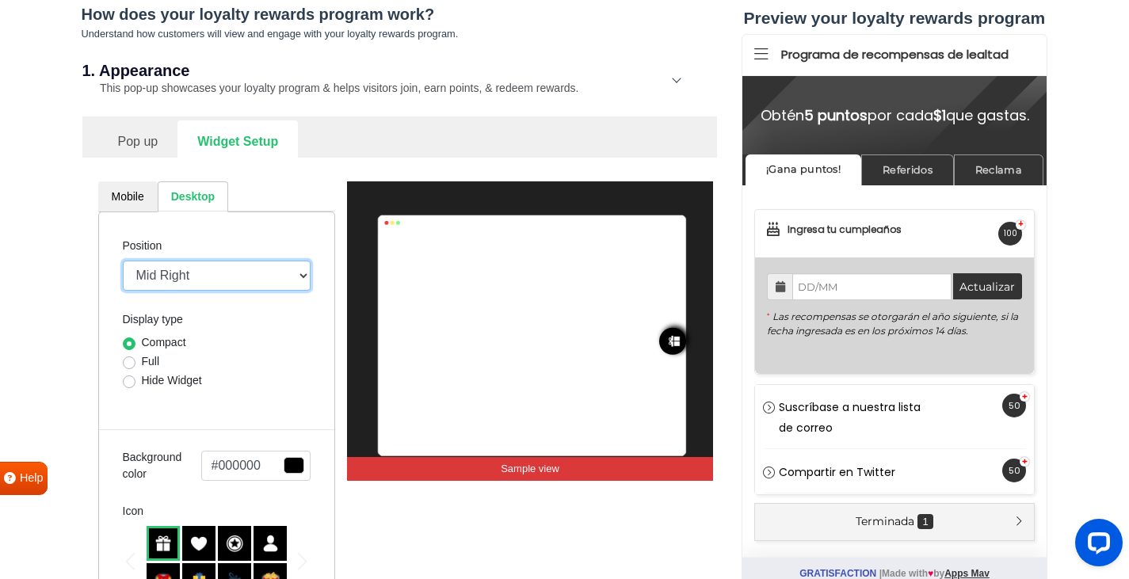
scroll to position [0, 0]
click at [299, 240] on div "Position Mid Right Mid Left Top Bar Top Left Top Right Top Center Bottom Bar Bo…" at bounding box center [217, 263] width 189 height 55
click at [130, 196] on link "Mobile" at bounding box center [127, 196] width 59 height 31
select select "right"
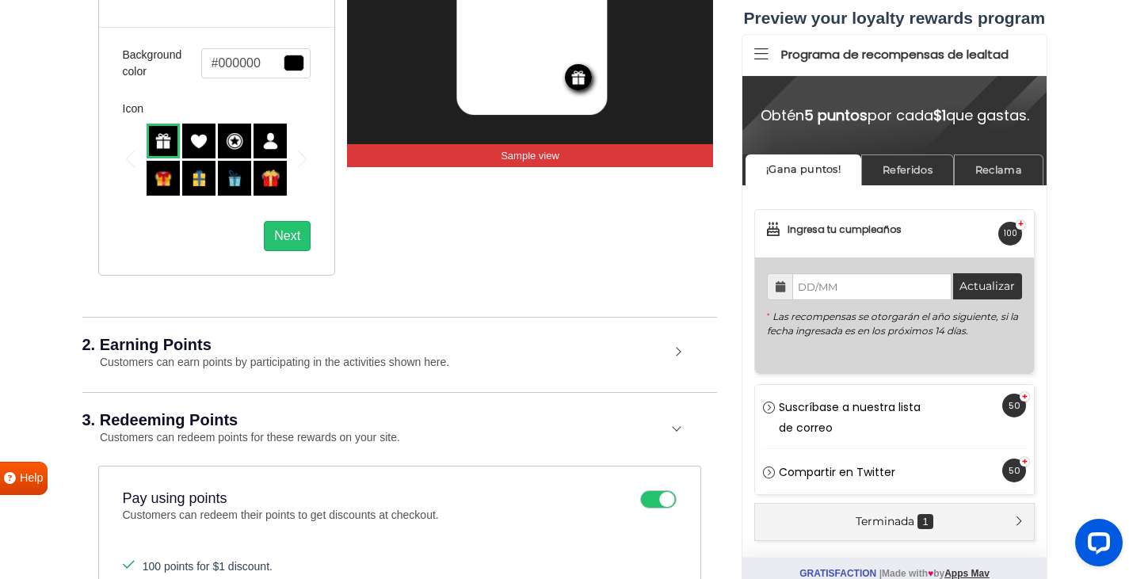
scroll to position [475, 0]
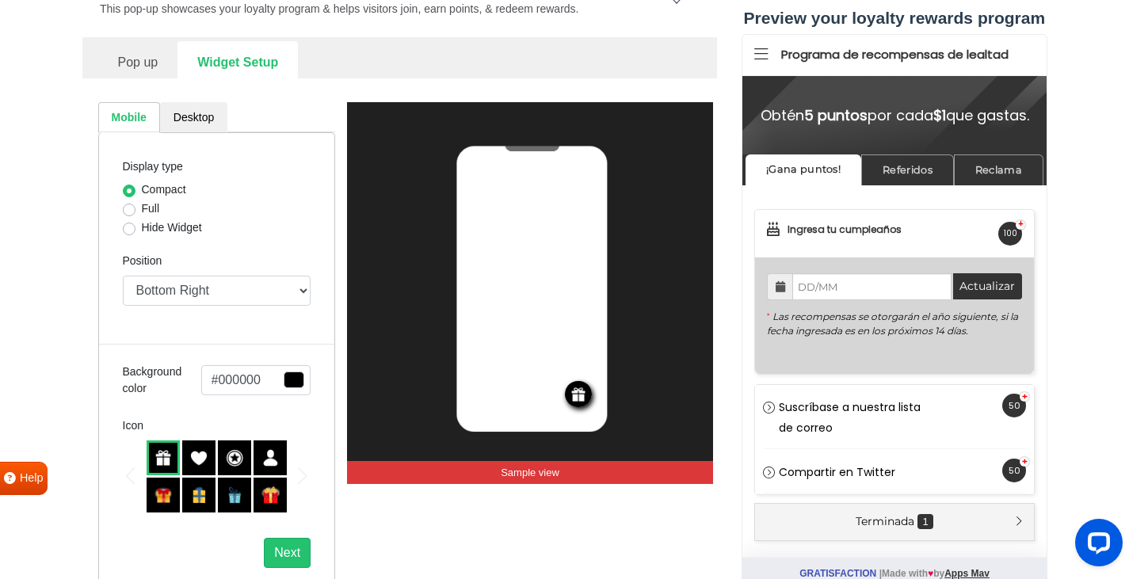
click at [124, 63] on link "Pop up" at bounding box center [138, 60] width 80 height 39
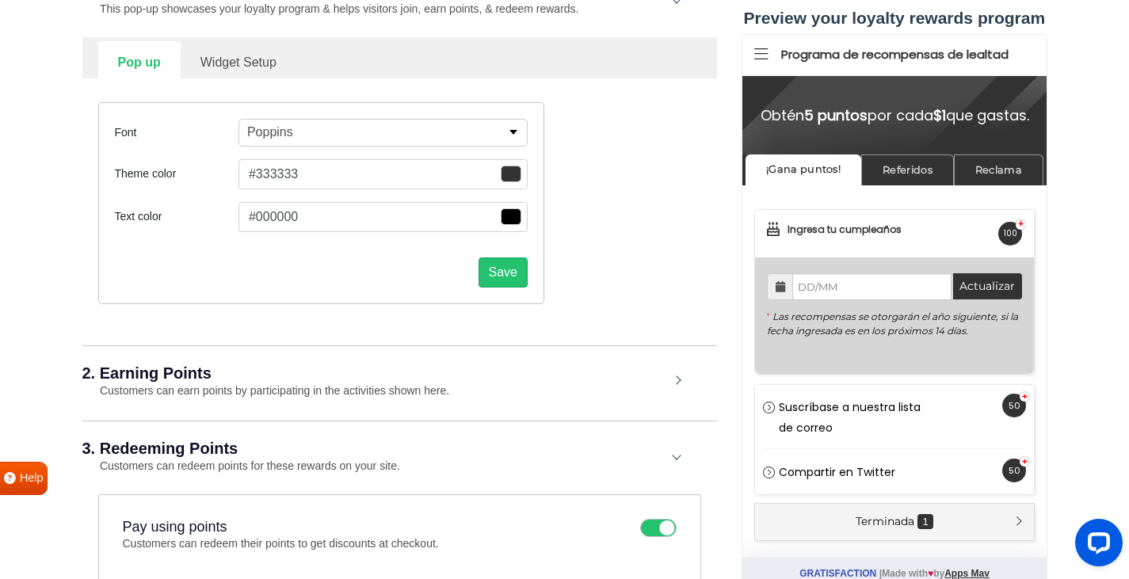
click at [271, 139] on p "Poppins" at bounding box center [270, 132] width 46 height 19
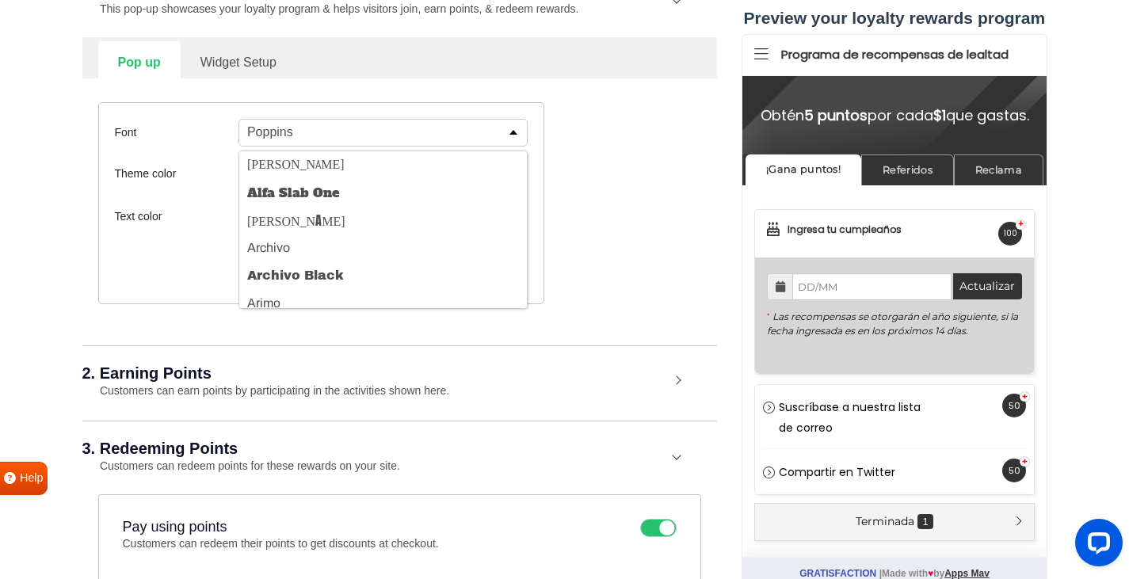
click at [207, 132] on label "Font" at bounding box center [177, 132] width 124 height 17
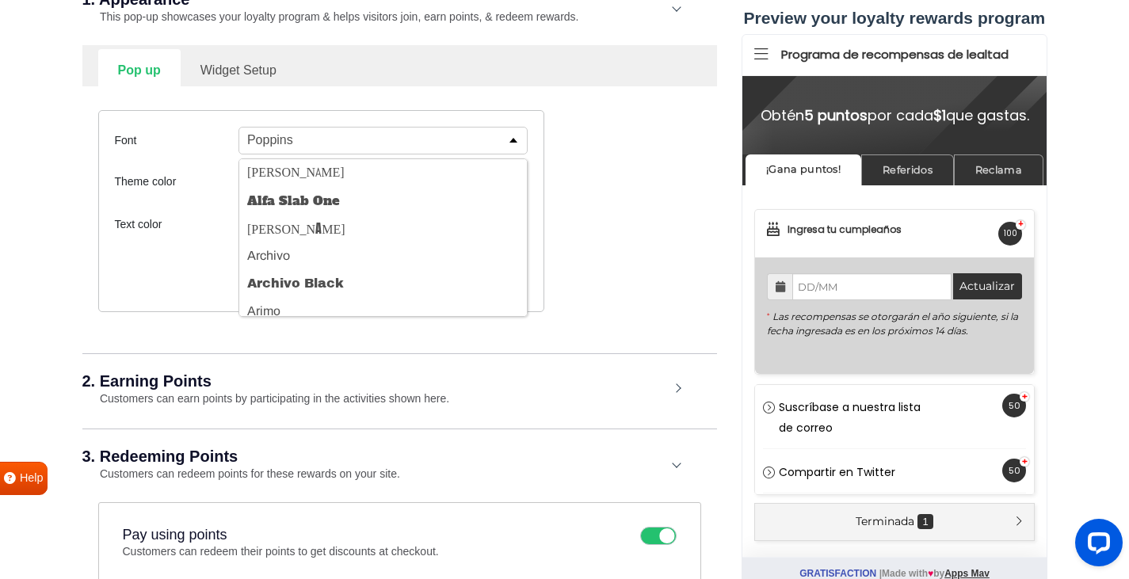
scroll to position [396, 0]
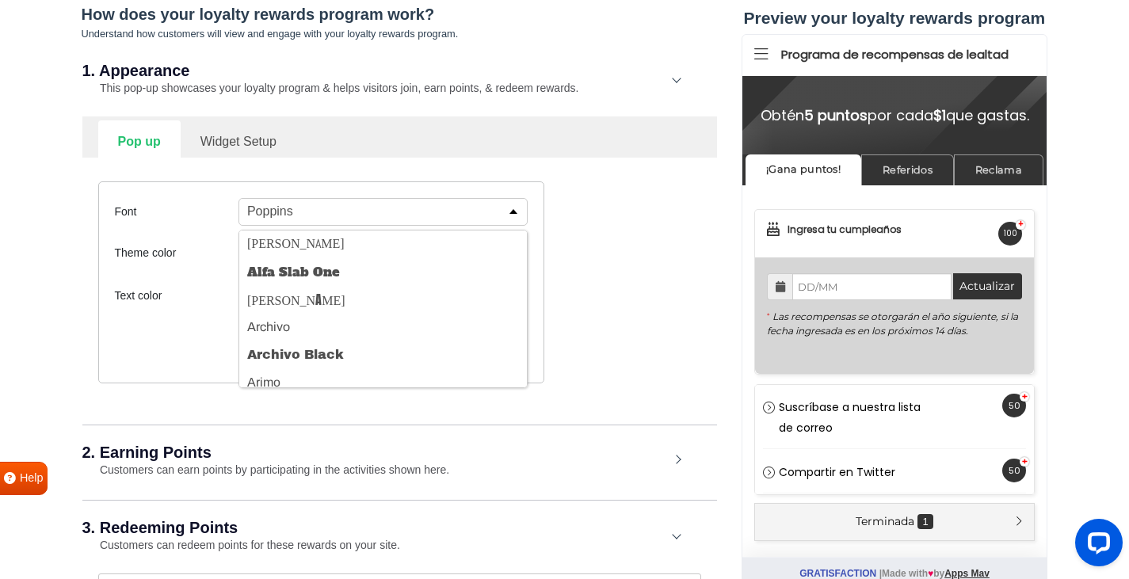
click at [221, 146] on link "Widget Setup" at bounding box center [239, 139] width 116 height 39
select select "right"
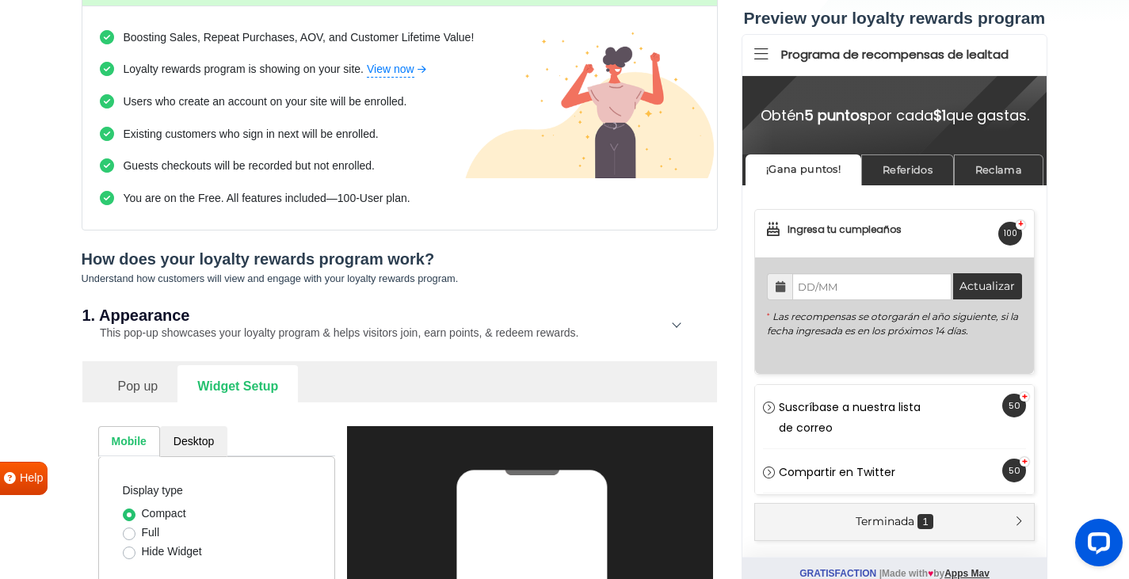
scroll to position [158, 0]
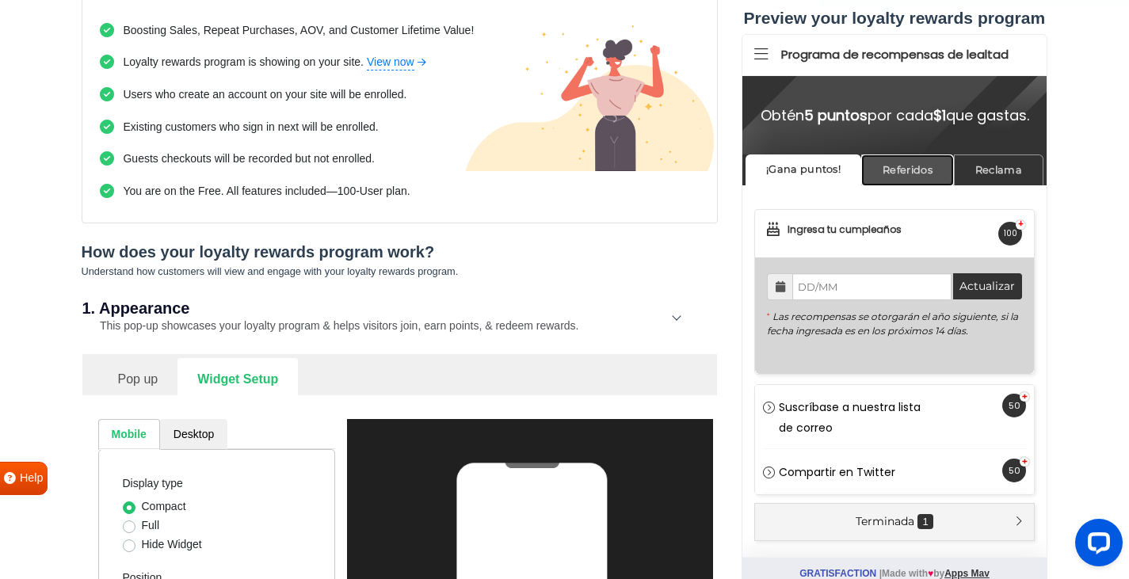
click at [883, 185] on link "Referidos" at bounding box center [906, 169] width 93 height 31
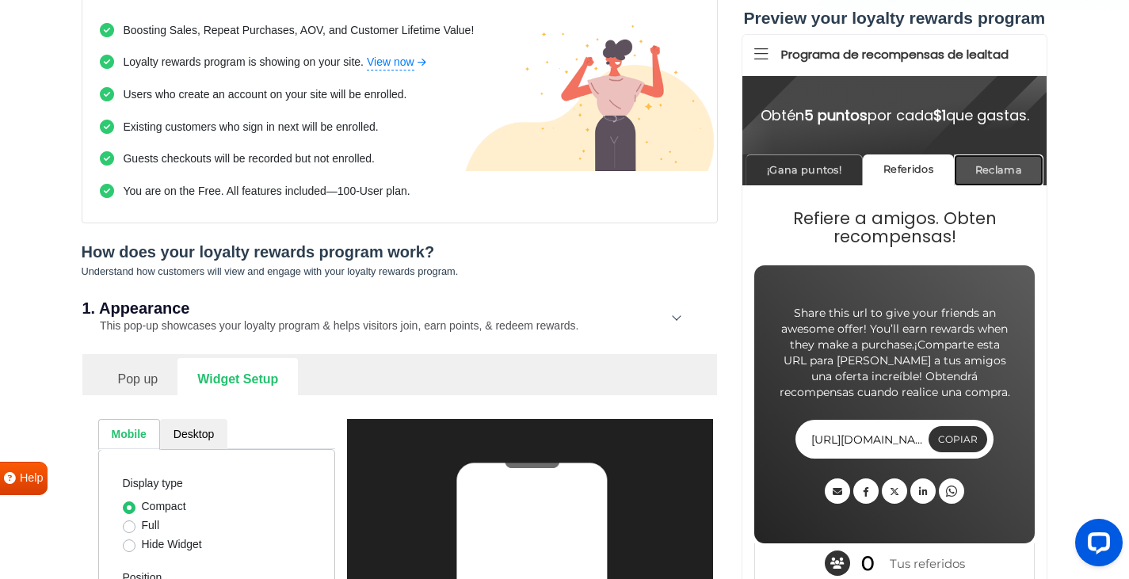
click at [985, 185] on link "Reclama" at bounding box center [998, 169] width 90 height 31
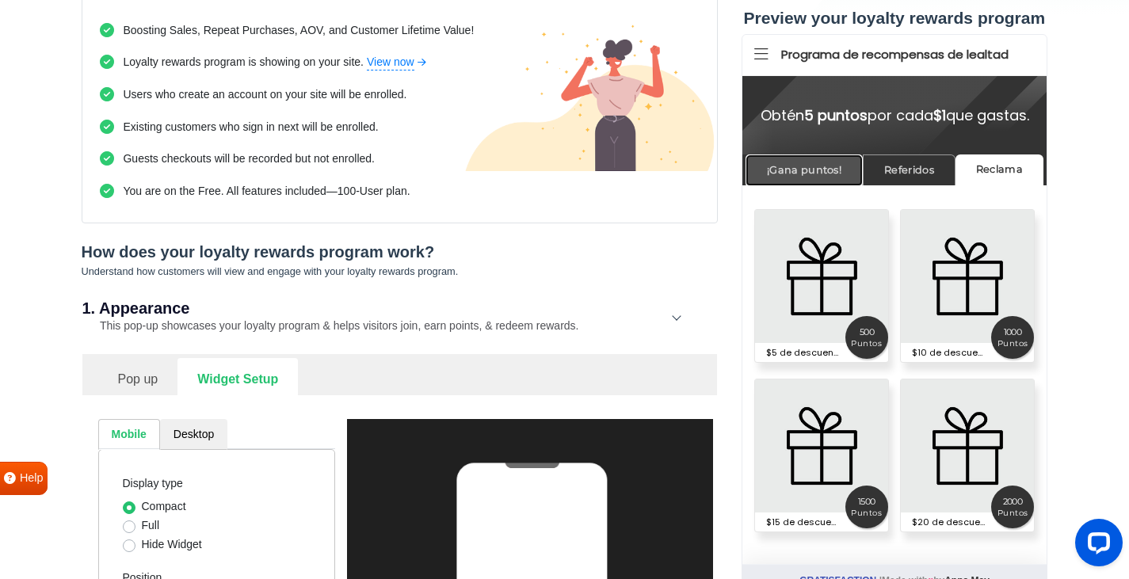
click at [841, 185] on link "¡Gana puntos!" at bounding box center [803, 169] width 117 height 31
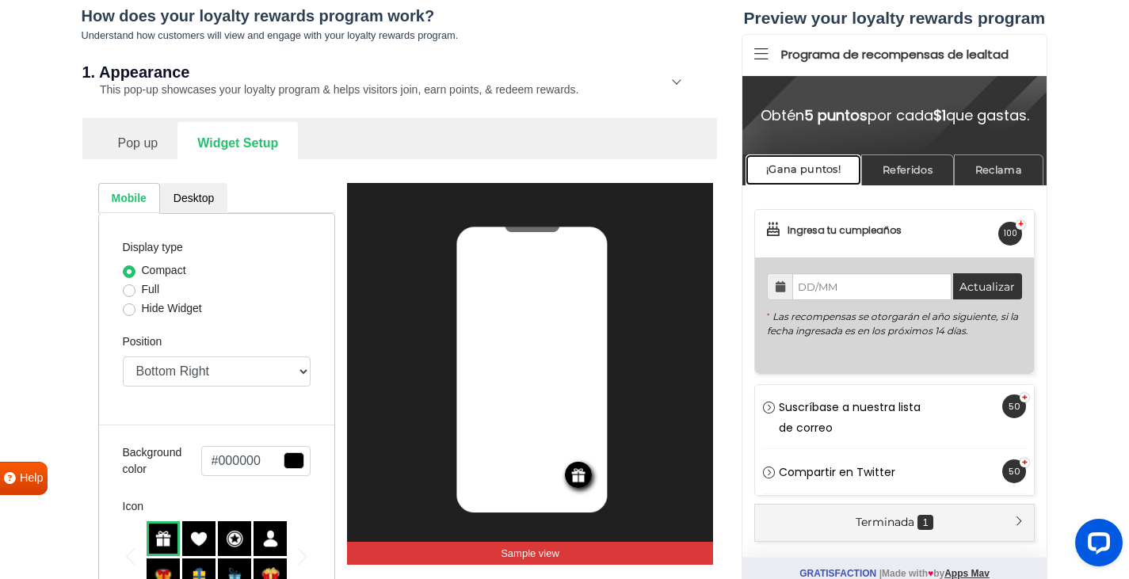
scroll to position [396, 0]
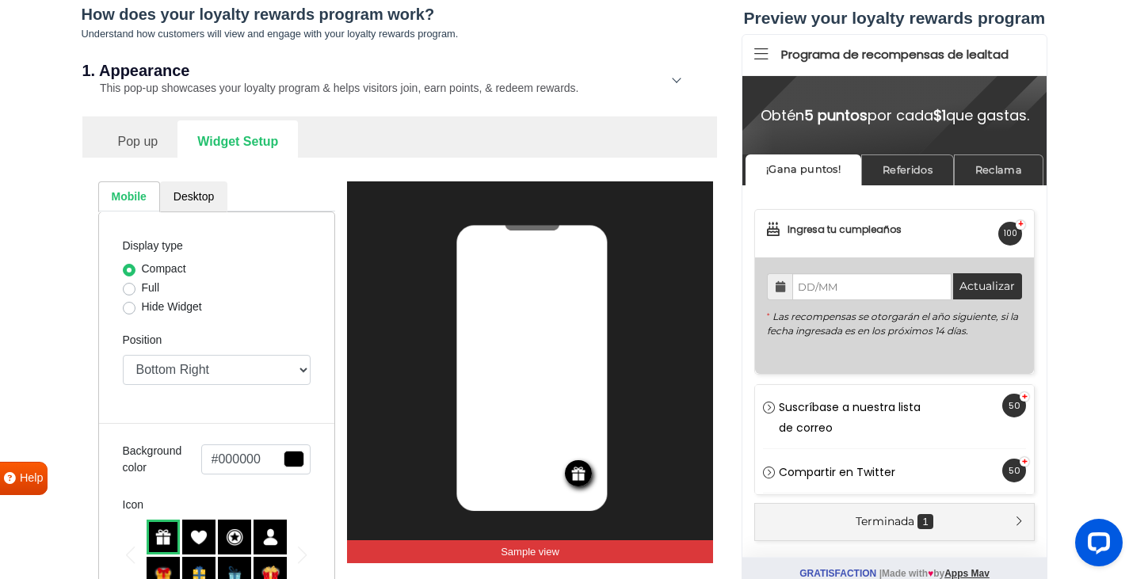
click at [146, 284] on label "Full" at bounding box center [151, 288] width 18 height 17
click at [135, 284] on input "Full" at bounding box center [129, 288] width 13 height 16
radio input "true"
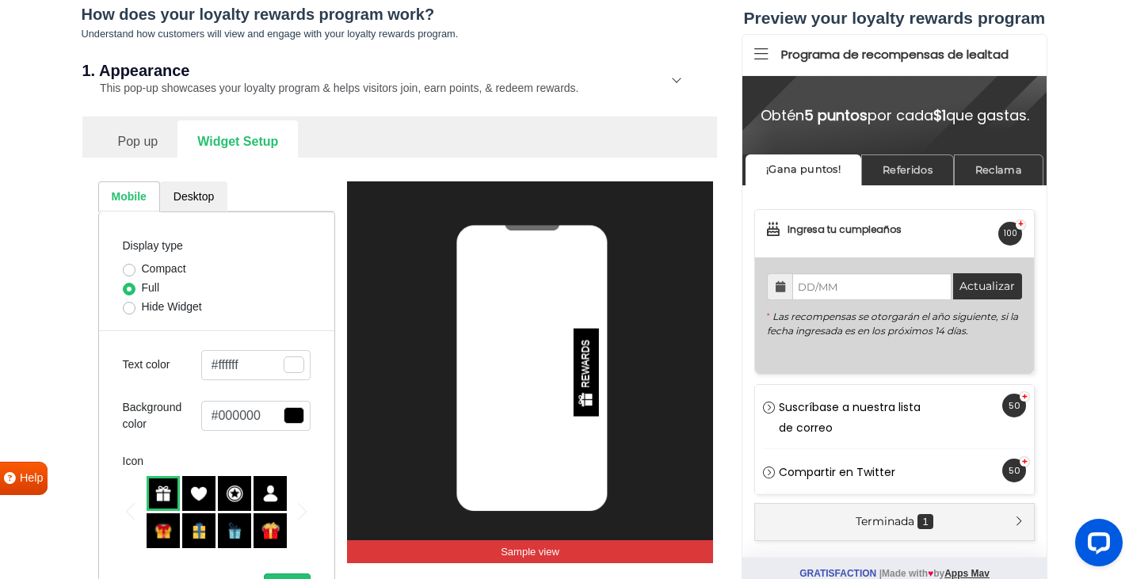
click at [158, 270] on label "Compact" at bounding box center [164, 269] width 44 height 17
click at [135, 270] on input "Compact" at bounding box center [129, 269] width 13 height 16
radio input "true"
select select "right"
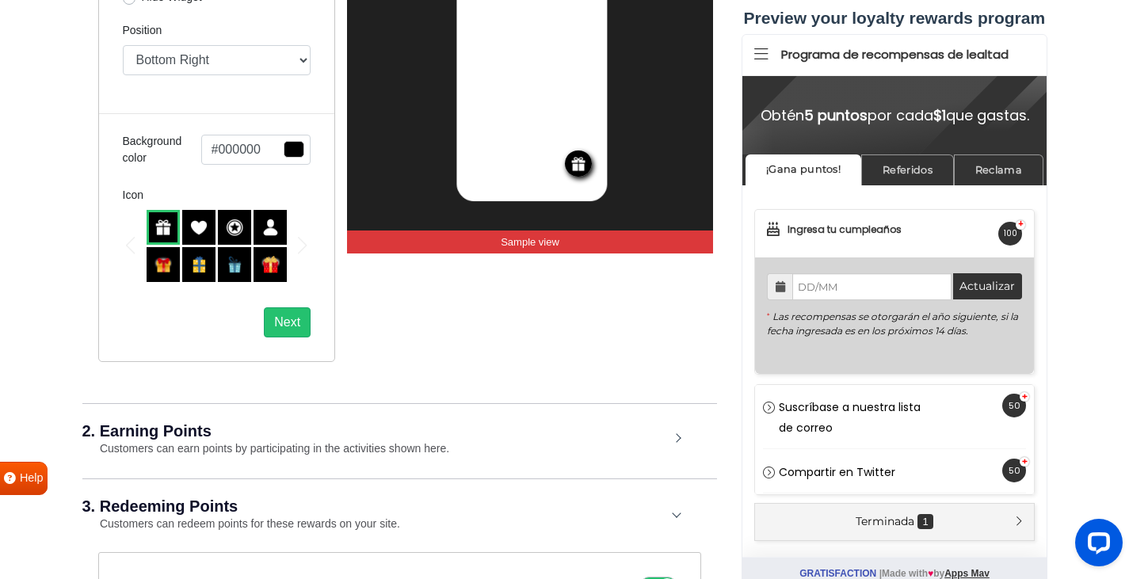
scroll to position [792, 0]
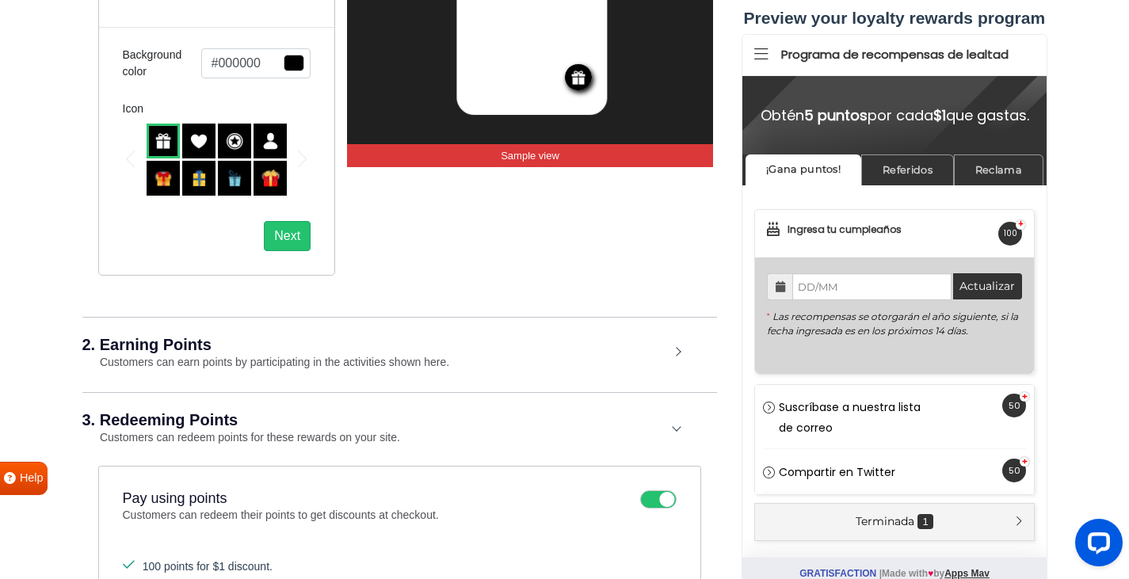
click at [224, 347] on h2 "2. Earning Points" at bounding box center [375, 345] width 587 height 16
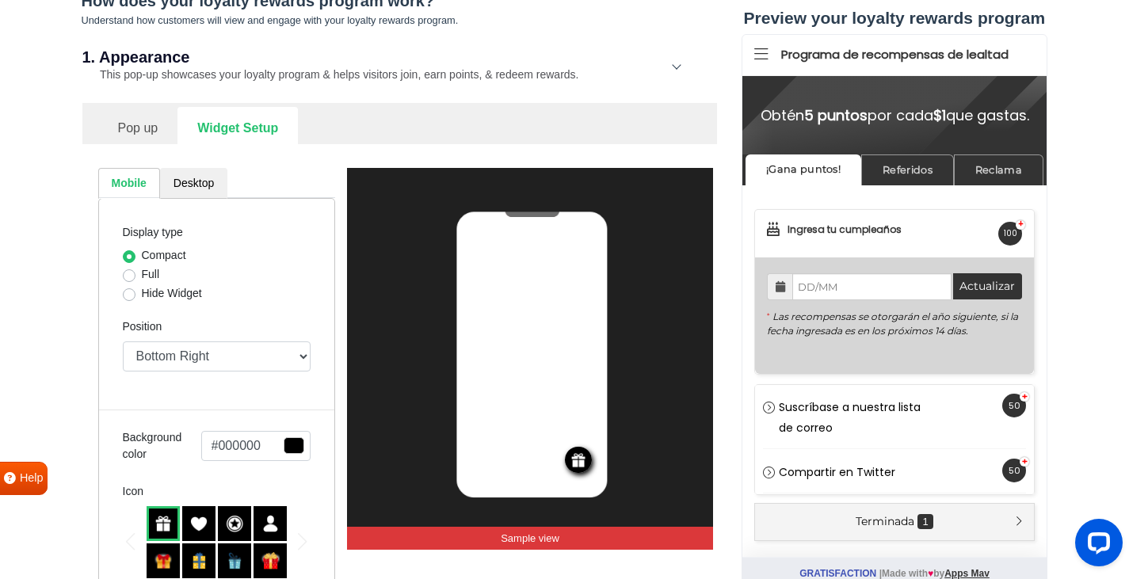
scroll to position [317, 0]
